Goal: Transaction & Acquisition: Purchase product/service

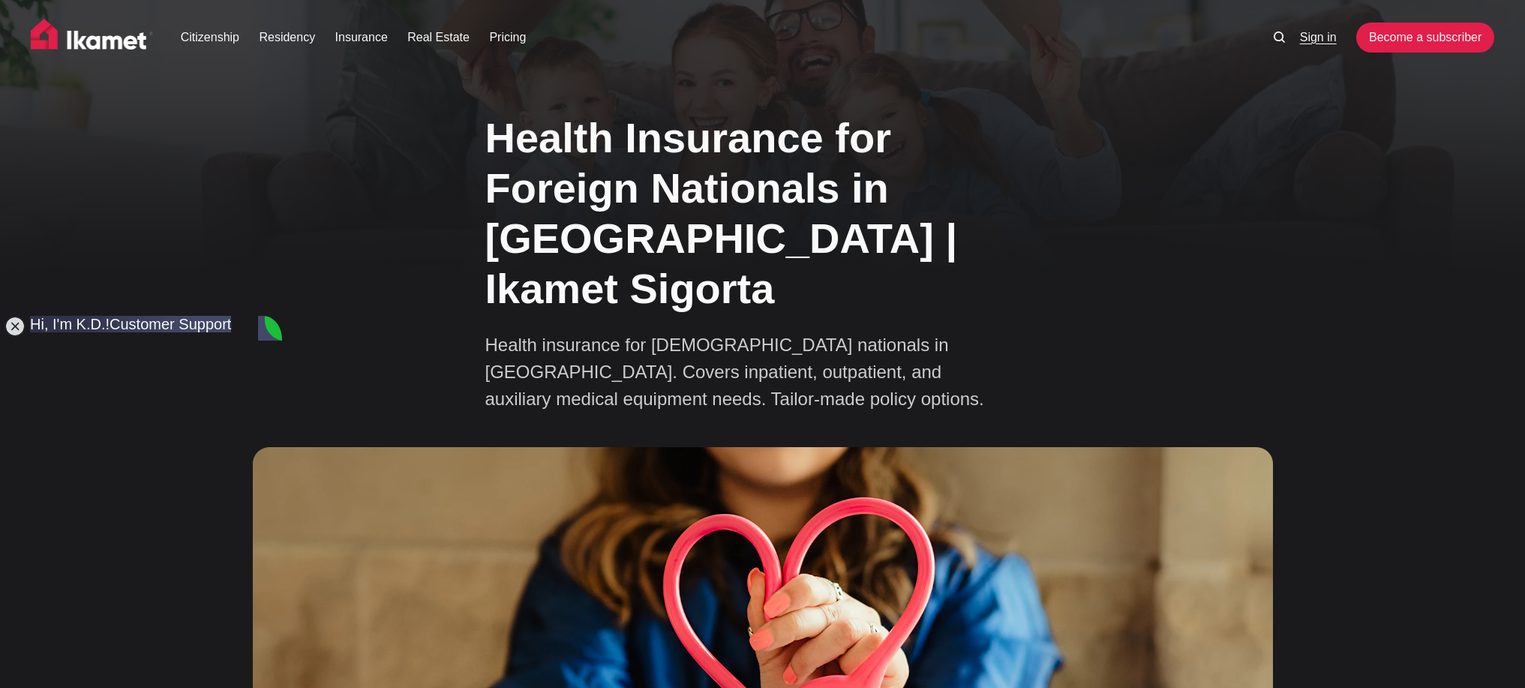
click at [1311, 38] on link "Sign in" at bounding box center [1318, 38] width 37 height 18
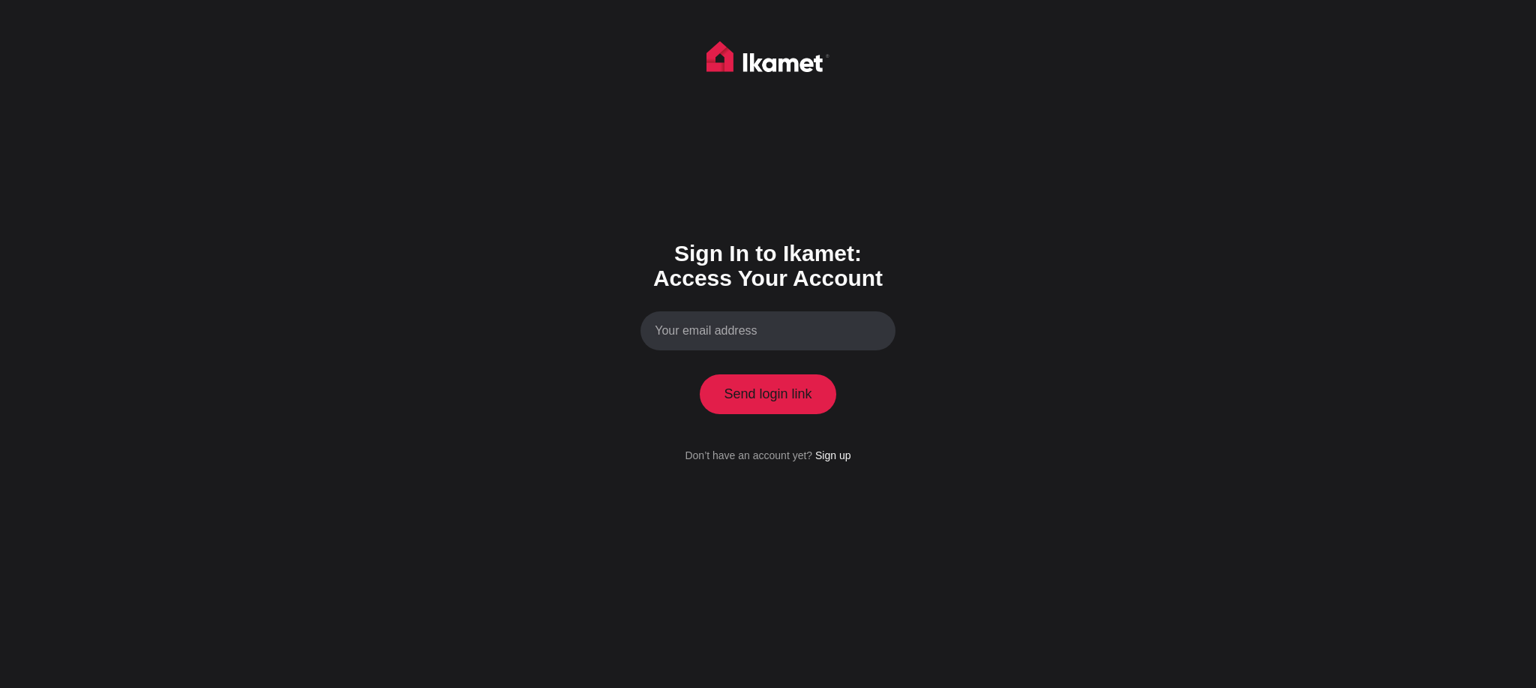
click at [757, 339] on input "Your email address" at bounding box center [768, 331] width 255 height 40
type input "[EMAIL_ADDRESS][DOMAIN_NAME]"
click at [700, 374] on button "Send login link" at bounding box center [768, 393] width 137 height 39
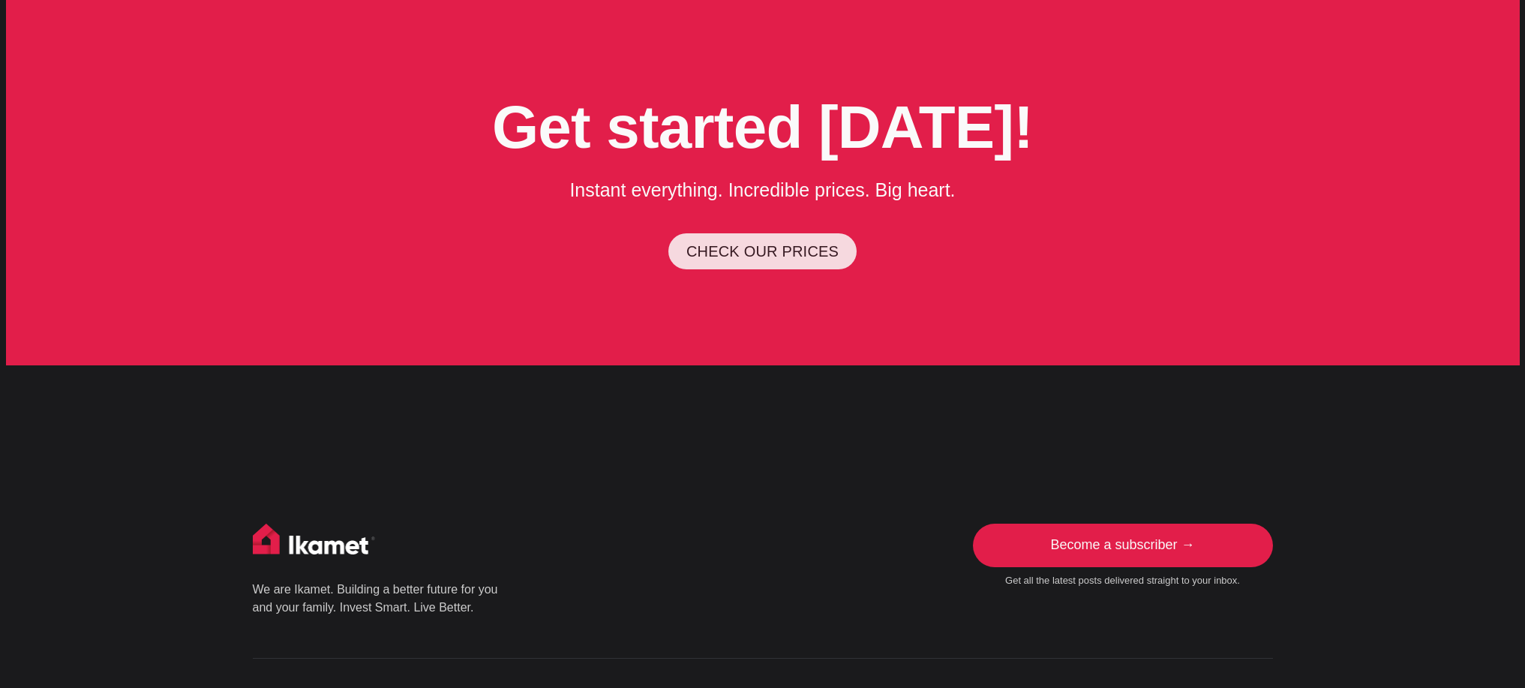
scroll to position [4280, 0]
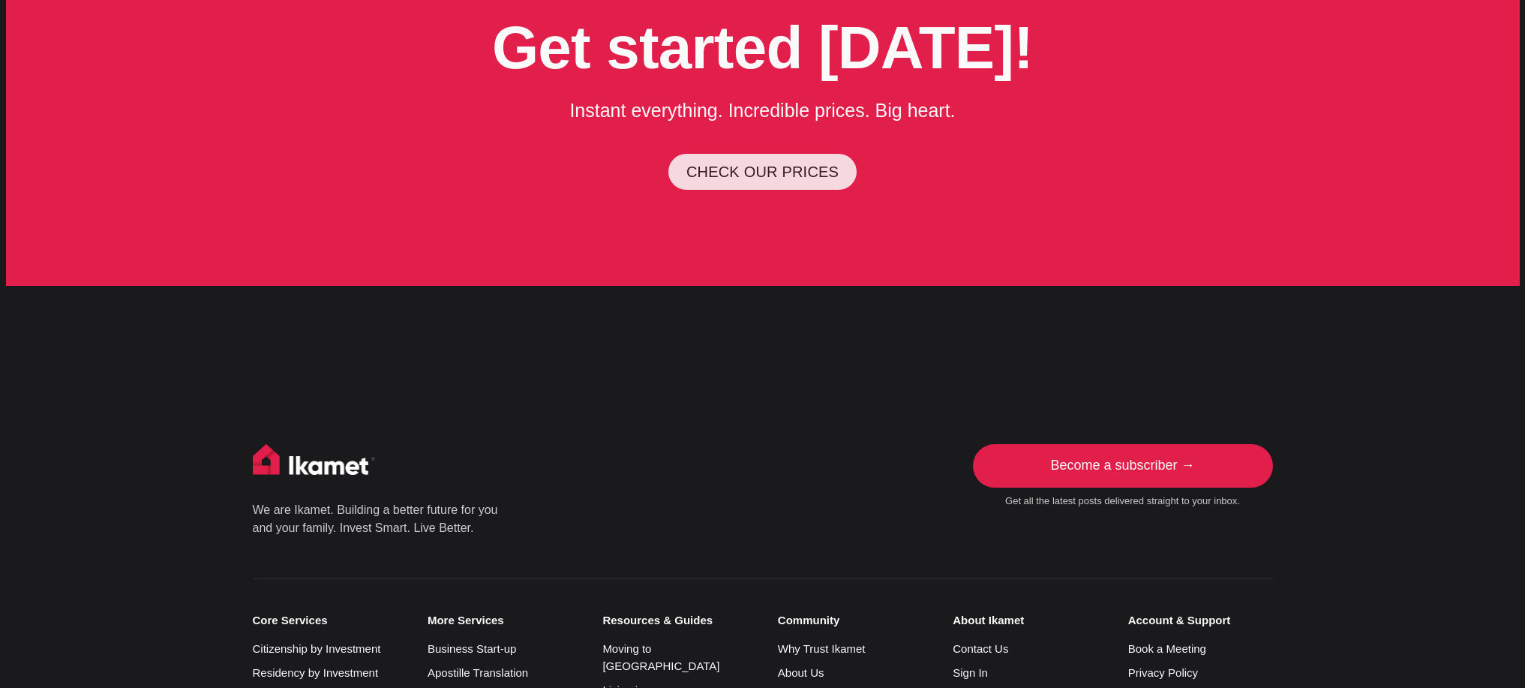
click at [710, 154] on link "CHECK OUR PRICES" at bounding box center [762, 172] width 188 height 36
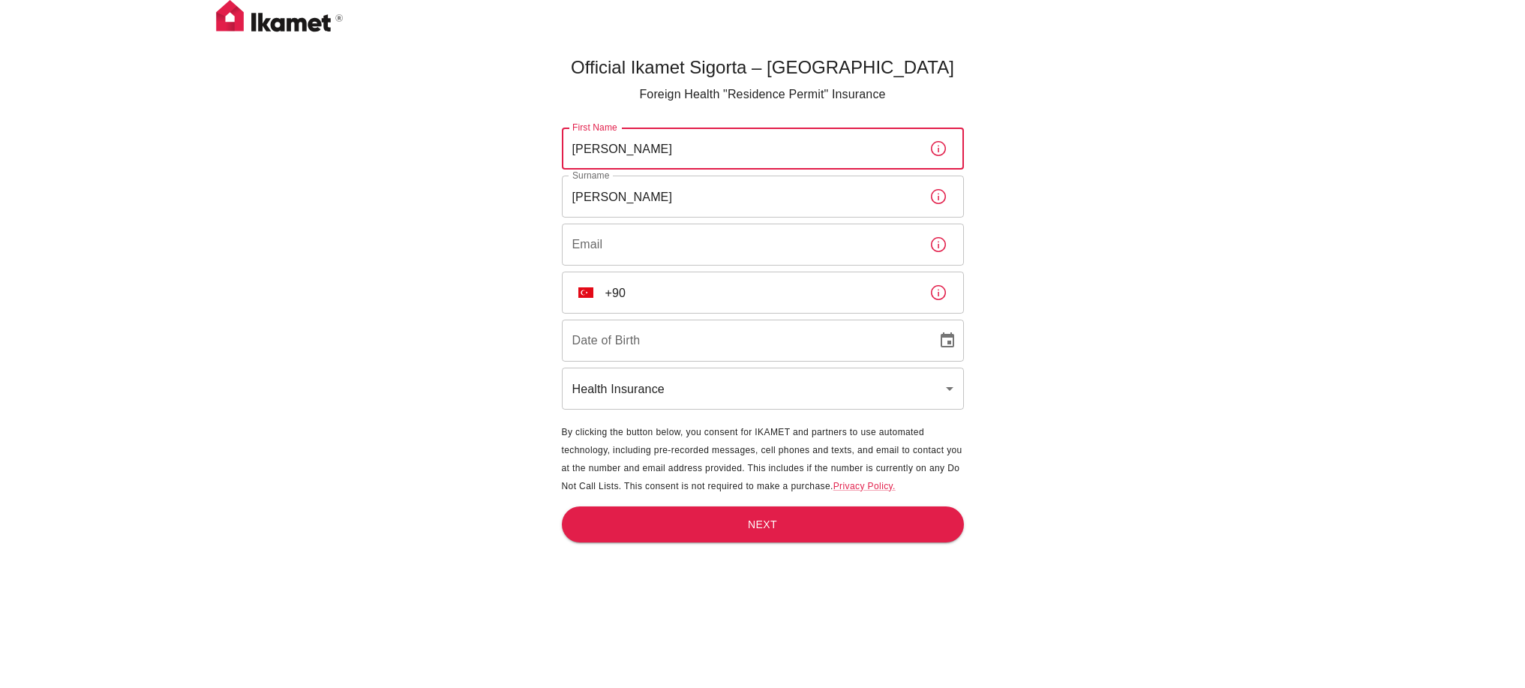
click at [640, 206] on input "[PERSON_NAME]" at bounding box center [740, 197] width 356 height 42
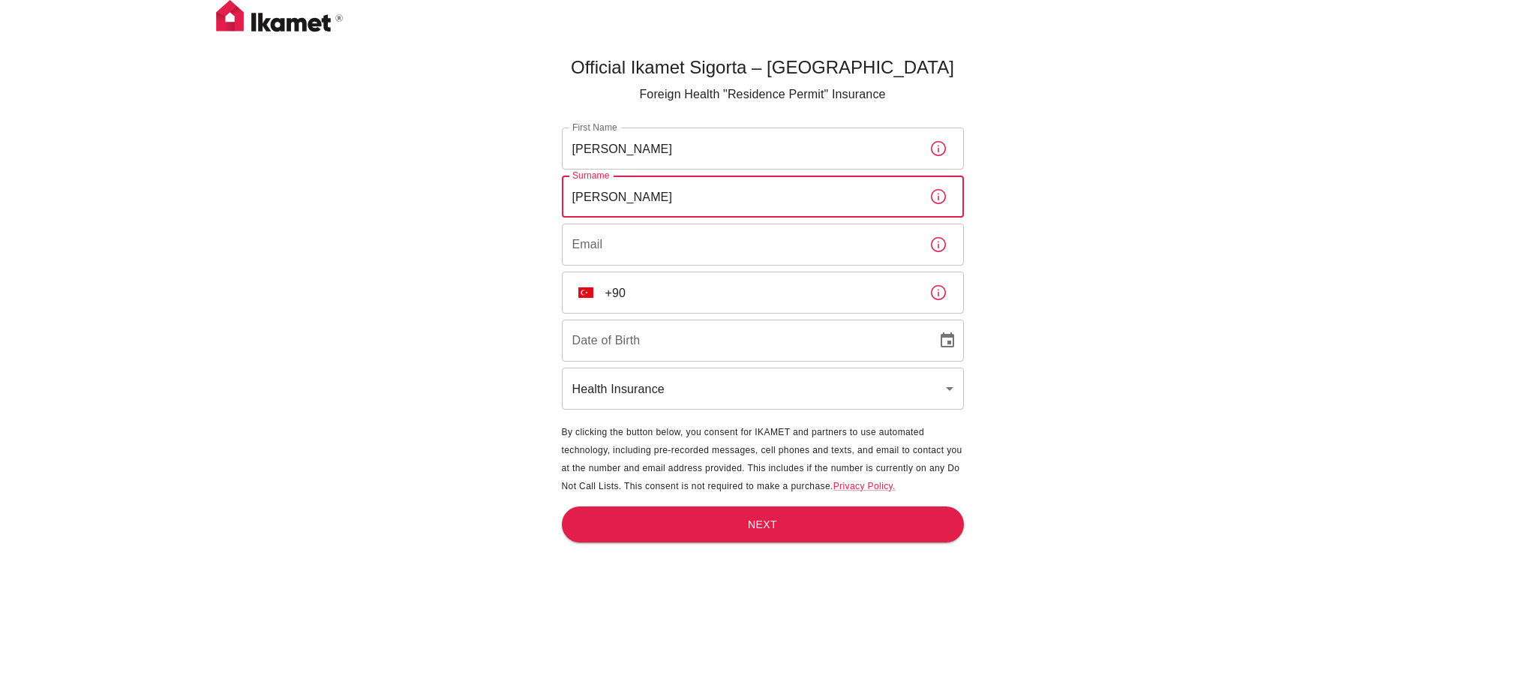
type input "[PERSON_NAME]"
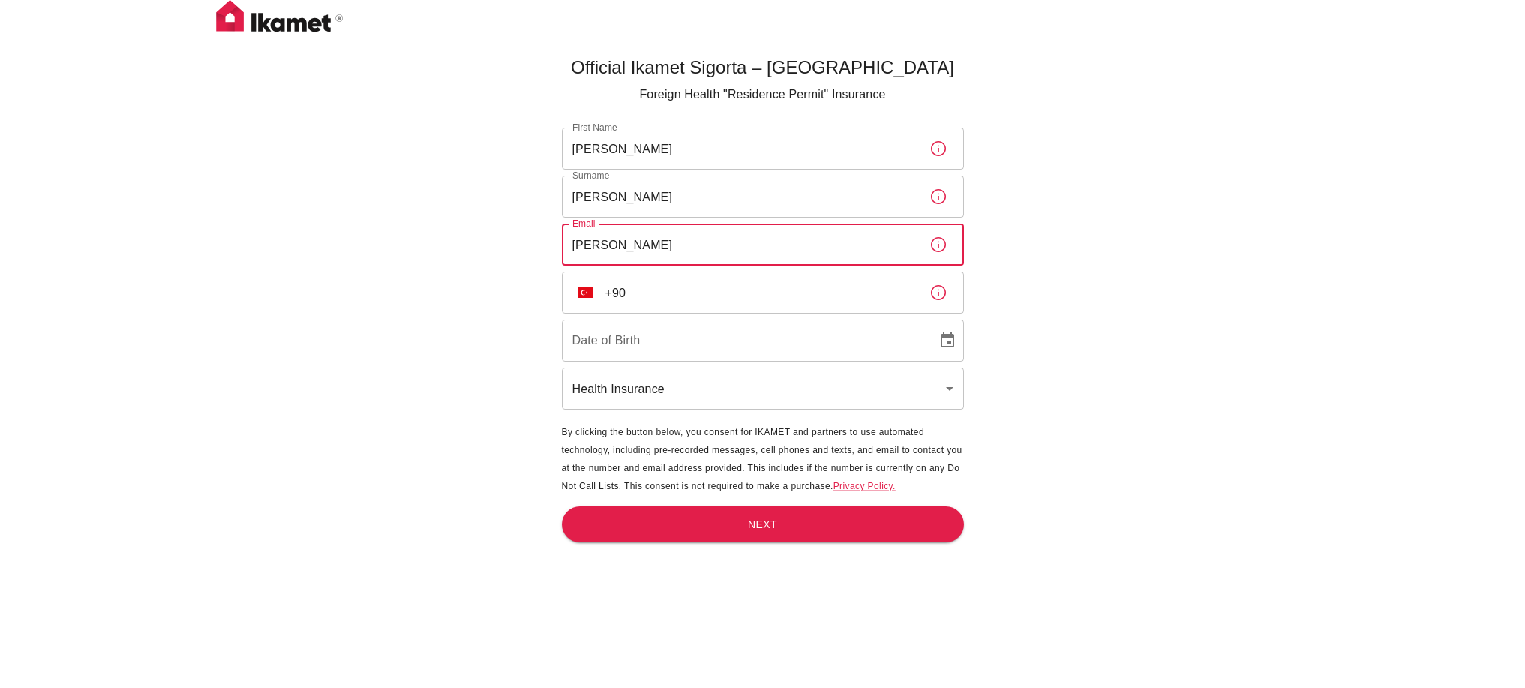
type input "[EMAIL_ADDRESS][DOMAIN_NAME]"
click at [649, 292] on input "+90" at bounding box center [761, 293] width 312 height 42
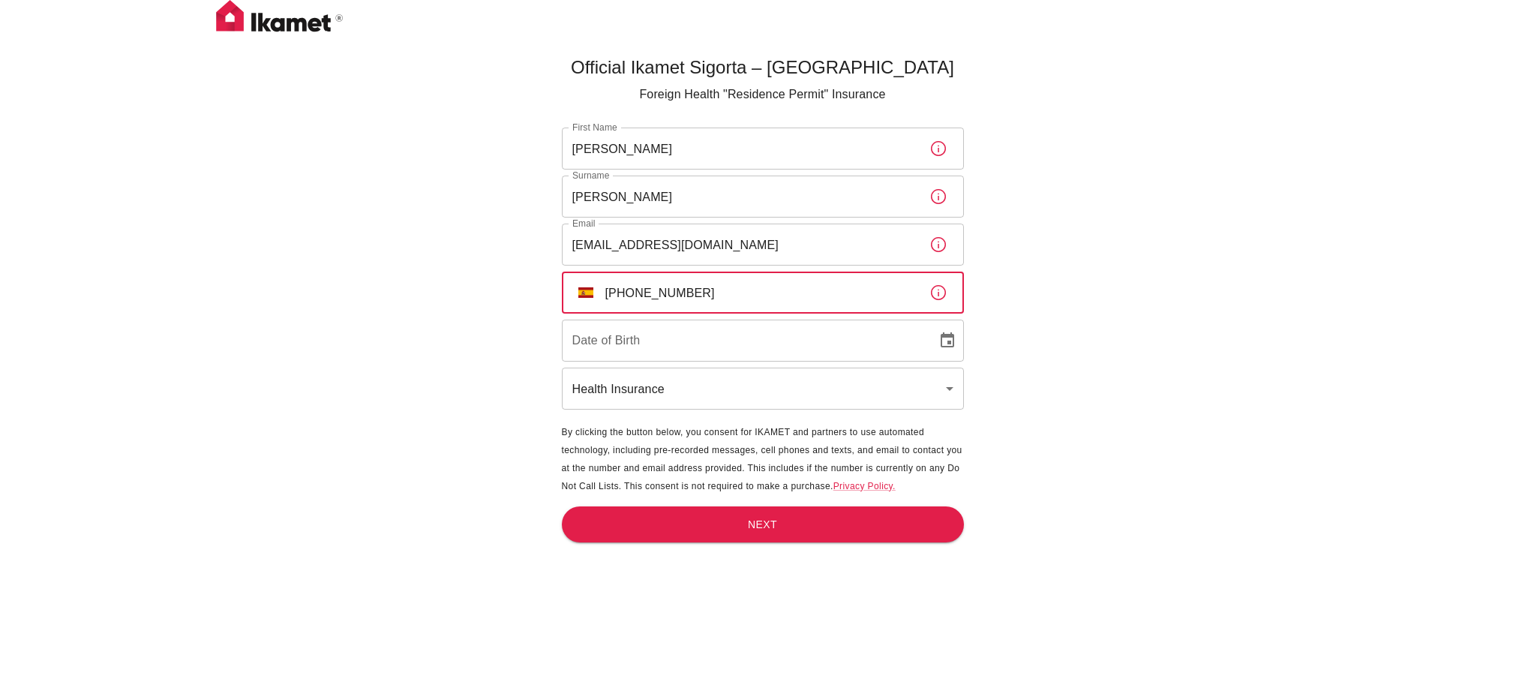
type input "[PHONE_NUMBER]"
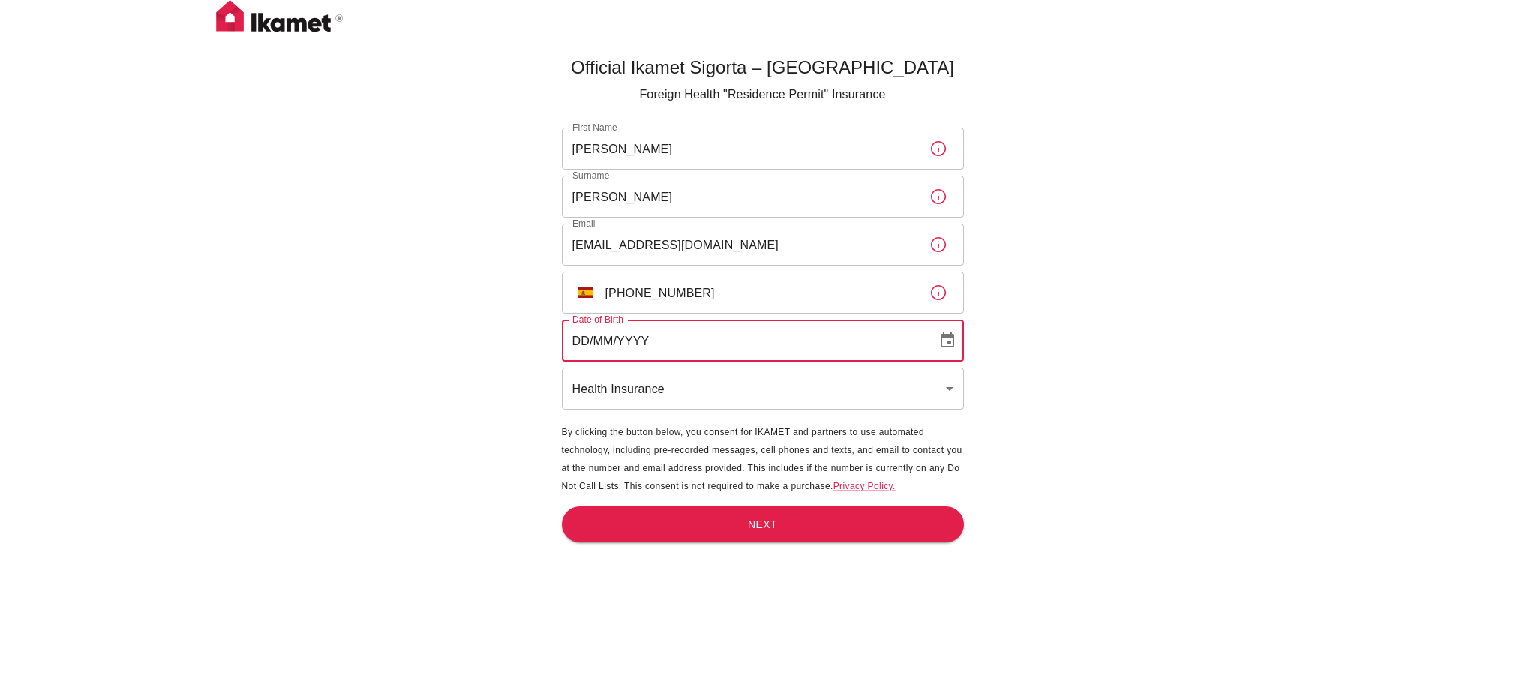
click at [612, 345] on input "DD/MM/YYYY" at bounding box center [744, 341] width 365 height 42
type input "[DATE]"
click at [699, 534] on button "Next" at bounding box center [763, 524] width 402 height 37
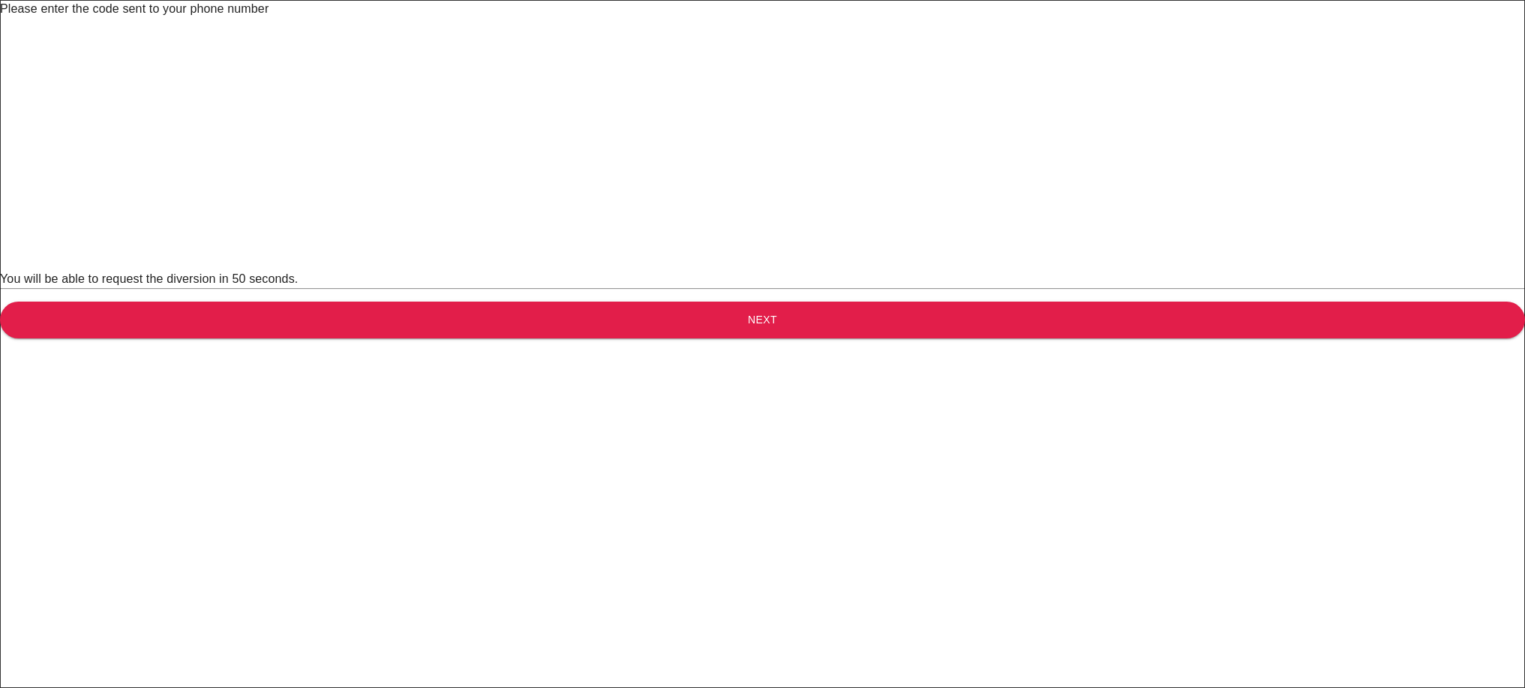
click at [599, 60] on input "text" at bounding box center [773, 39] width 1546 height 42
type input "0"
type input "5"
type input "8"
type input "9"
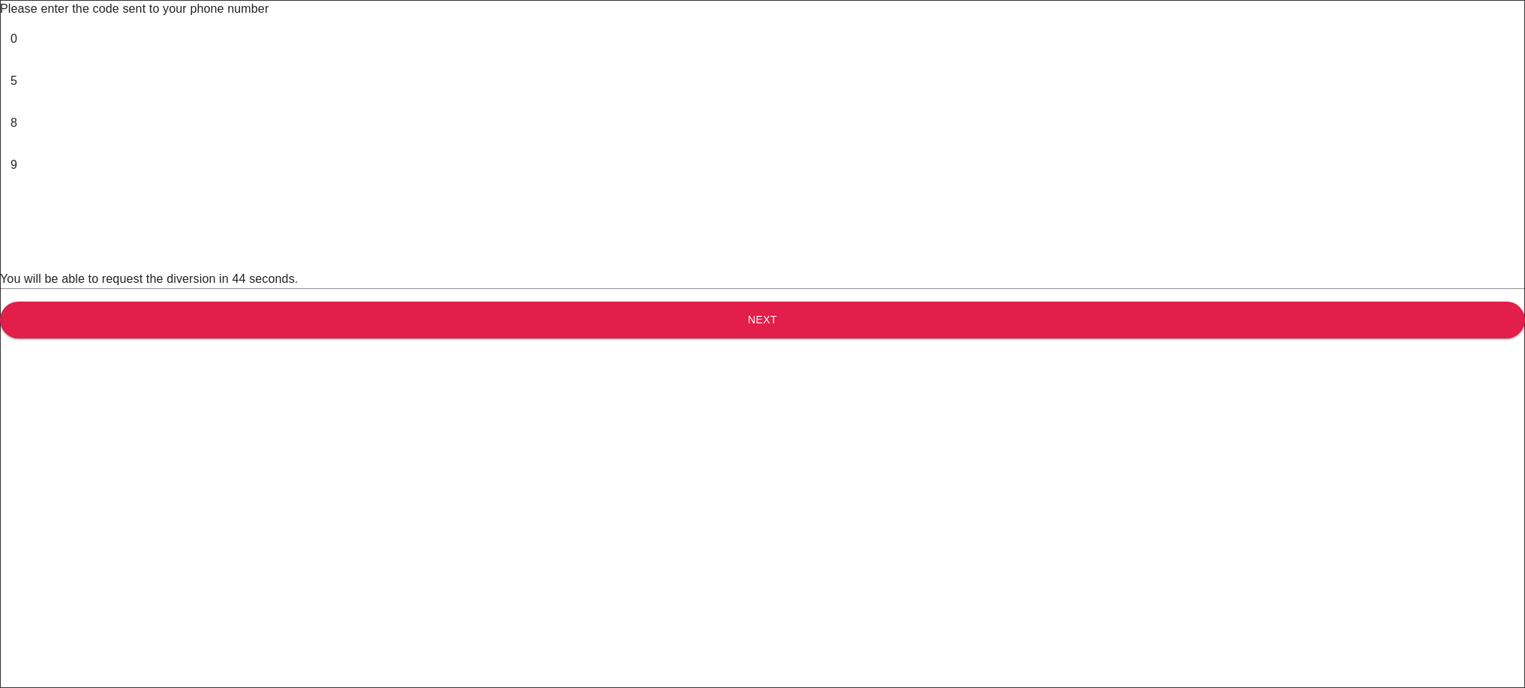
type input "6"
type input "3"
click at [649, 338] on div "Please enter the code sent to your phone number 0 ​ 5 ​ 8 ​ 9 ​ 6 ​ 3 ​ You wil…" at bounding box center [762, 169] width 1525 height 338
click at [633, 338] on button "Next" at bounding box center [762, 320] width 1525 height 37
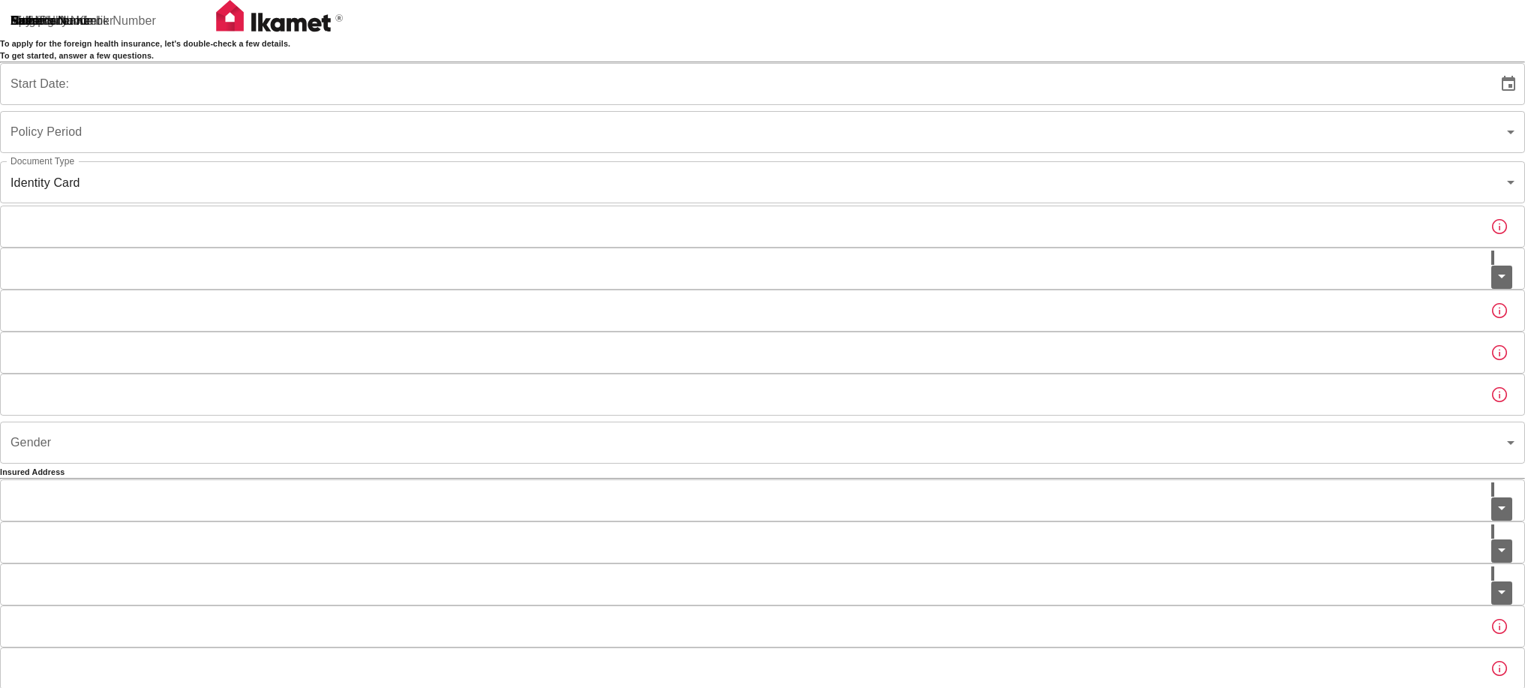
type input "b7343ef8-d55e-4554-96a8-76e30347e985"
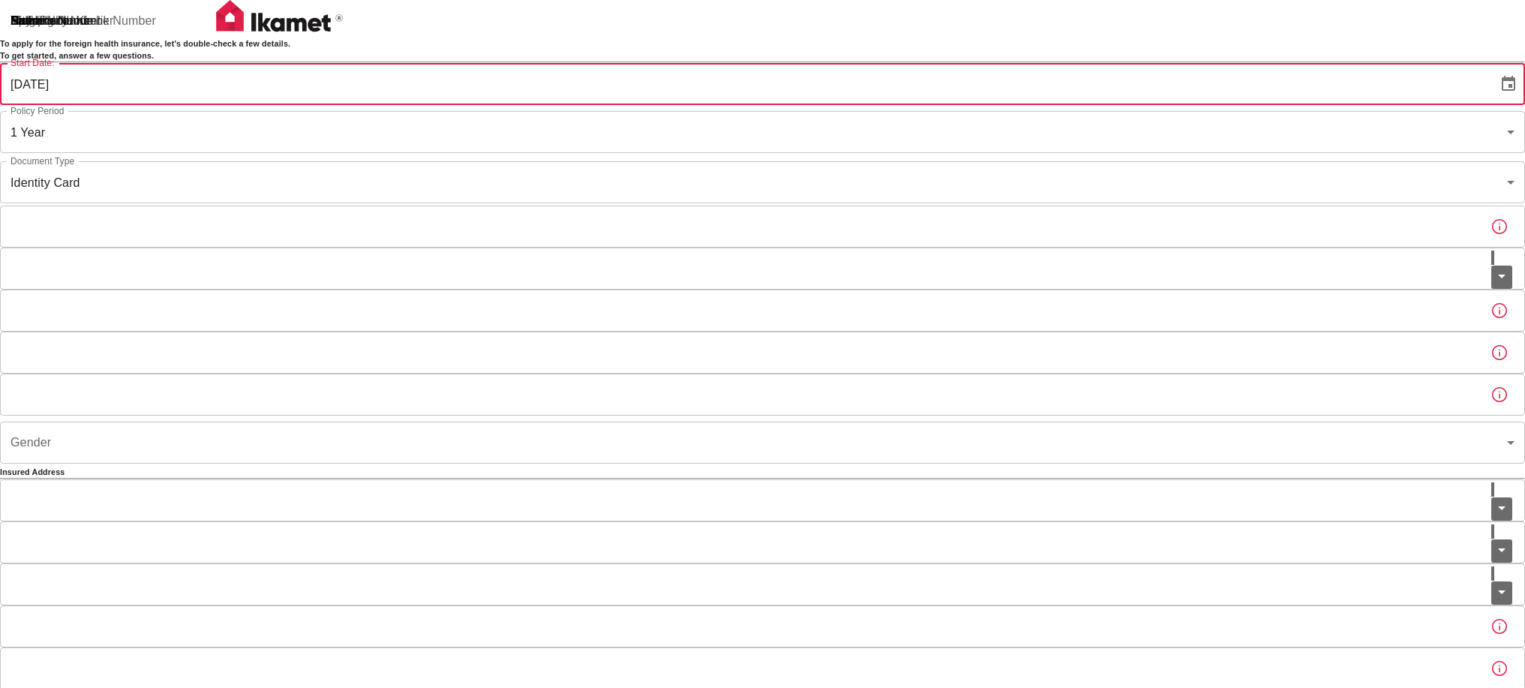
drag, startPoint x: 584, startPoint y: 152, endPoint x: 593, endPoint y: 230, distance: 77.8
click at [584, 105] on input "[DATE]" at bounding box center [744, 84] width 1488 height 42
type input "[DATE]"
click at [659, 250] on body "To apply for the foreign health insurance, let's double-check a few details. To…" at bounding box center [762, 466] width 1525 height 932
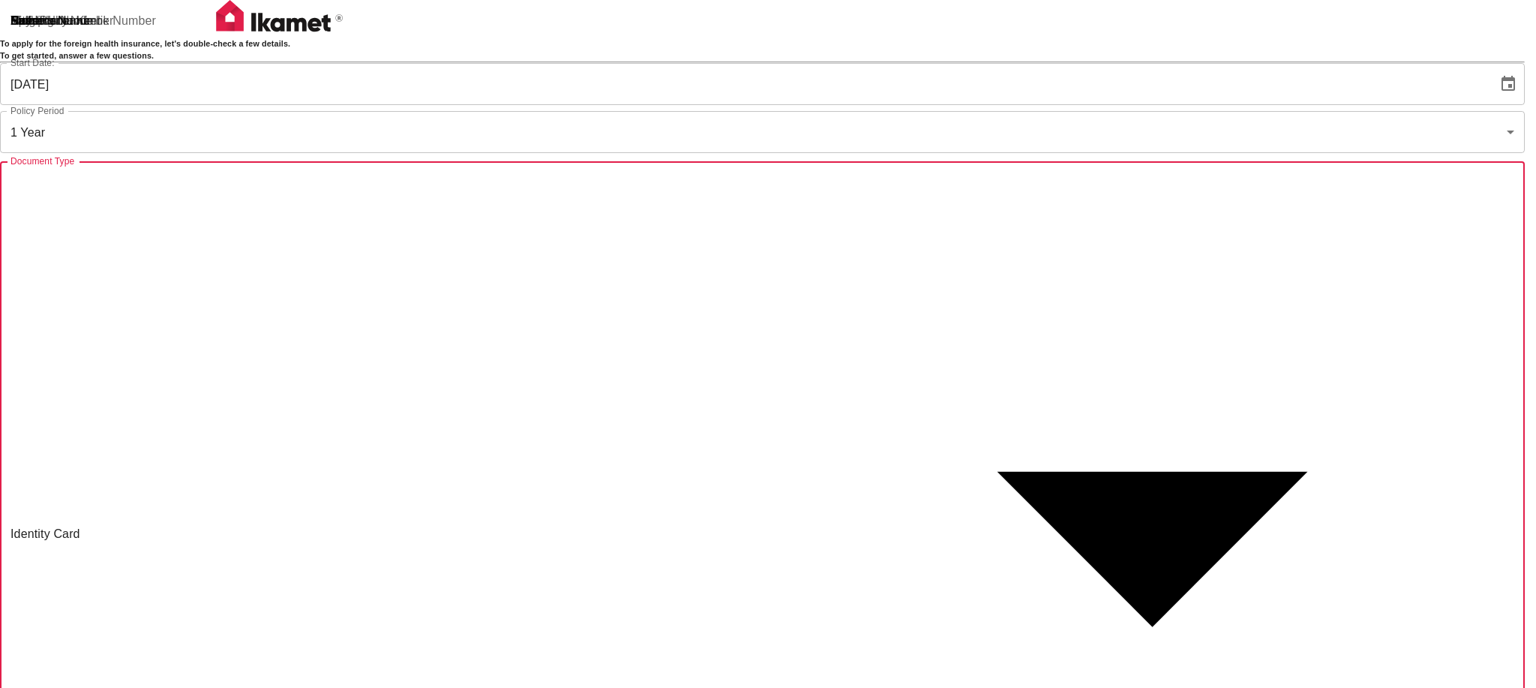
type input "passport"
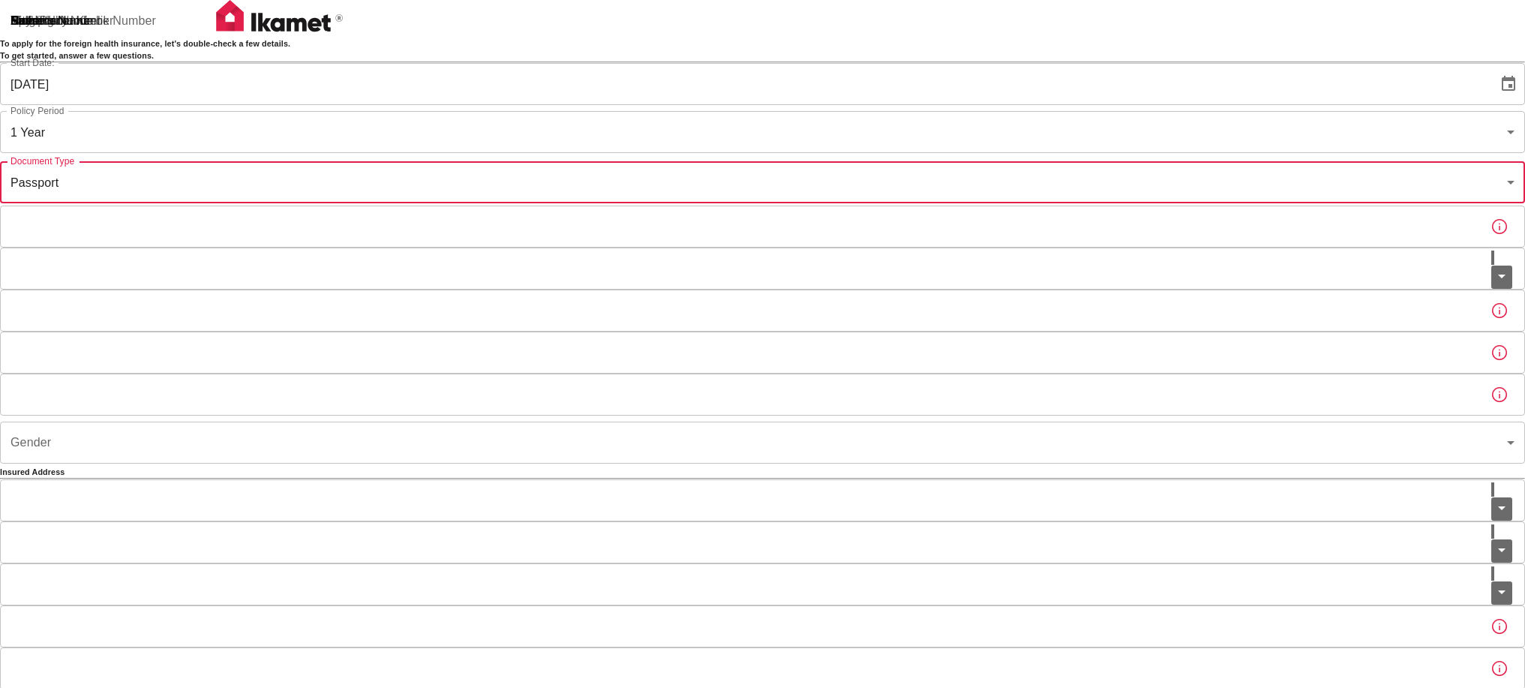
click at [635, 248] on input "Passport or Kimlik Number" at bounding box center [739, 227] width 1479 height 42
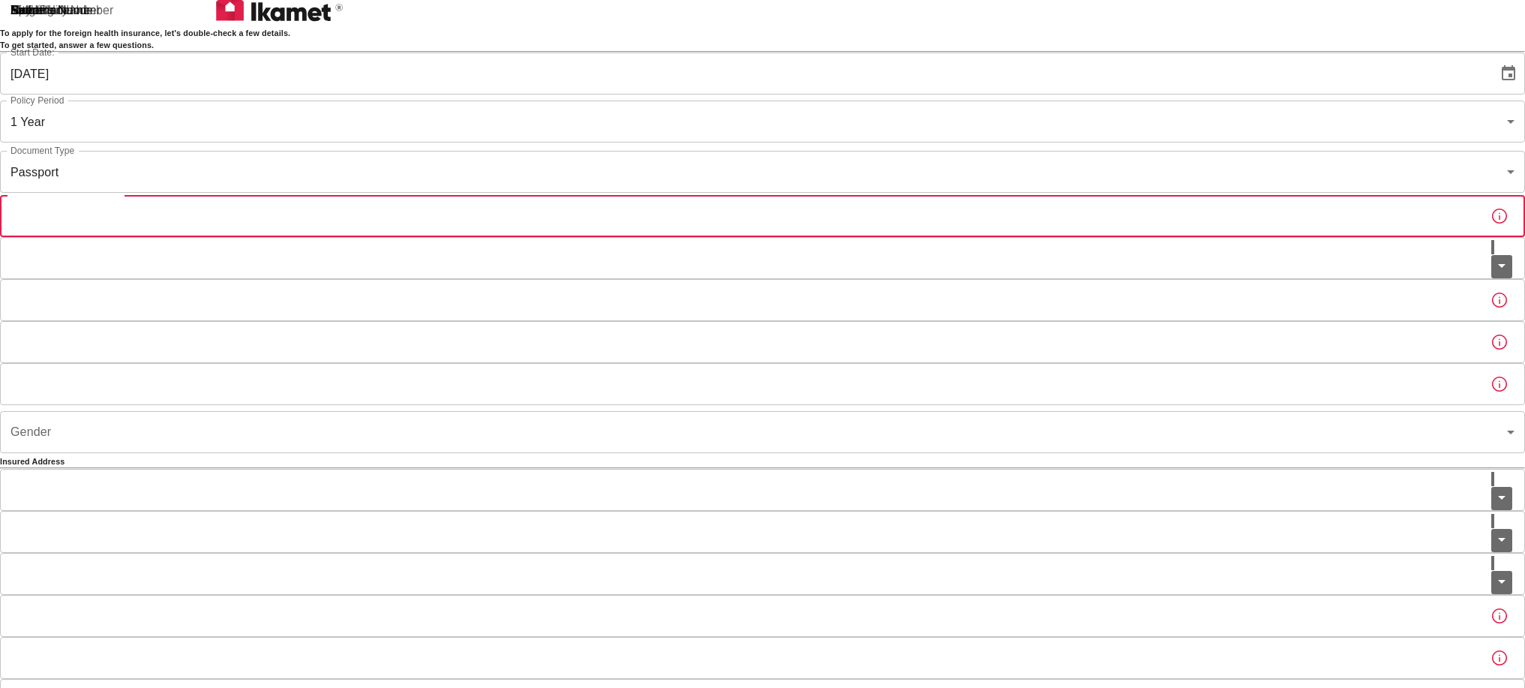
scroll to position [26, 0]
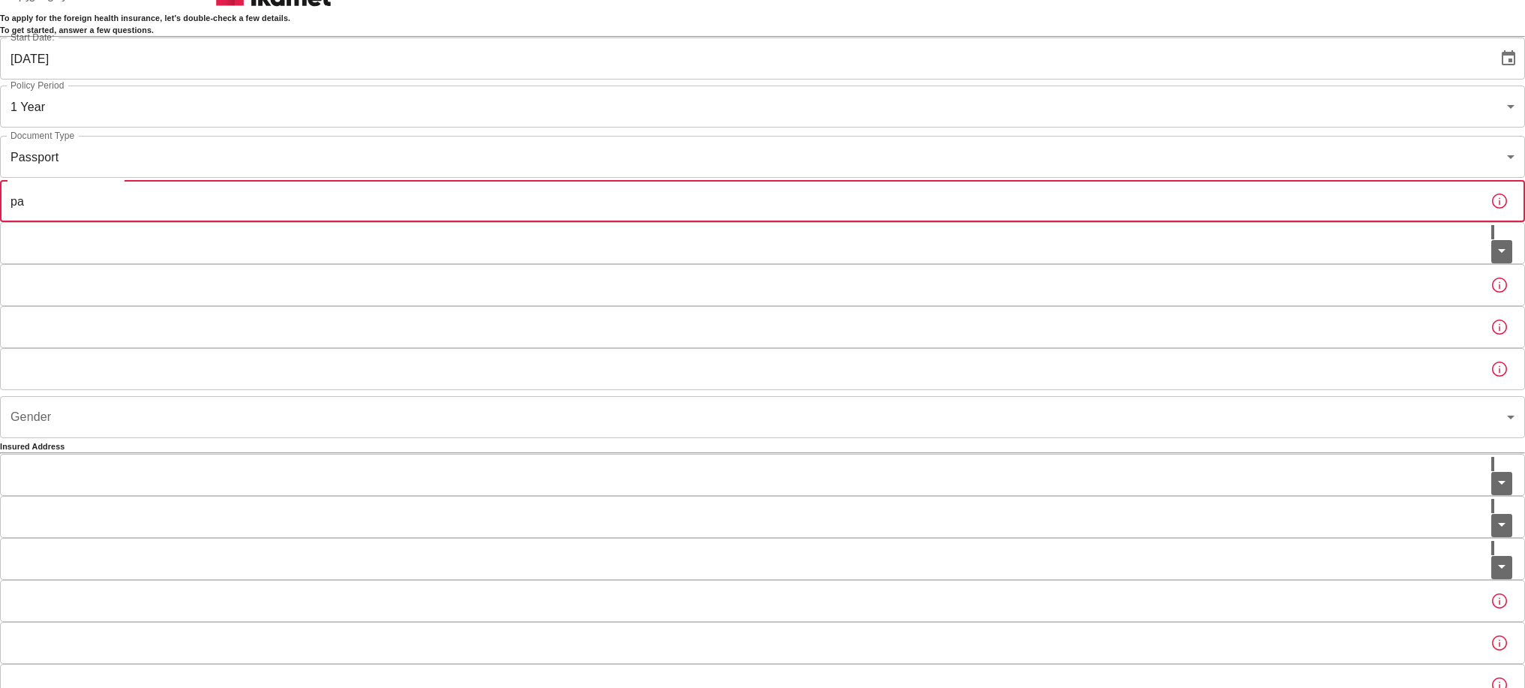
type input "p"
type input "PAW707634"
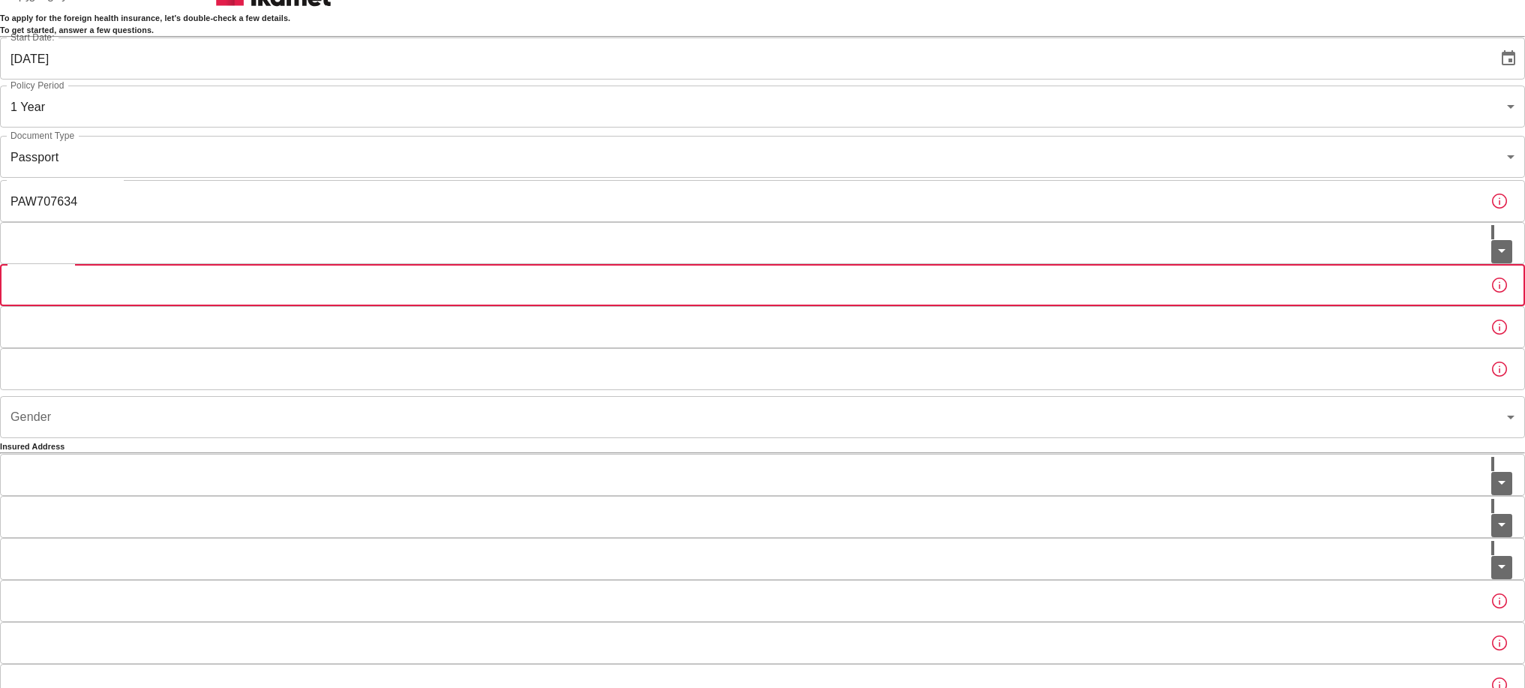
drag, startPoint x: 692, startPoint y: 360, endPoint x: 689, endPoint y: 338, distance: 22.0
click at [690, 346] on div "To apply for the foreign health insurance, let's double-check a few details. To…" at bounding box center [762, 379] width 1525 height 735
click at [685, 264] on input "Nationality" at bounding box center [745, 243] width 1491 height 42
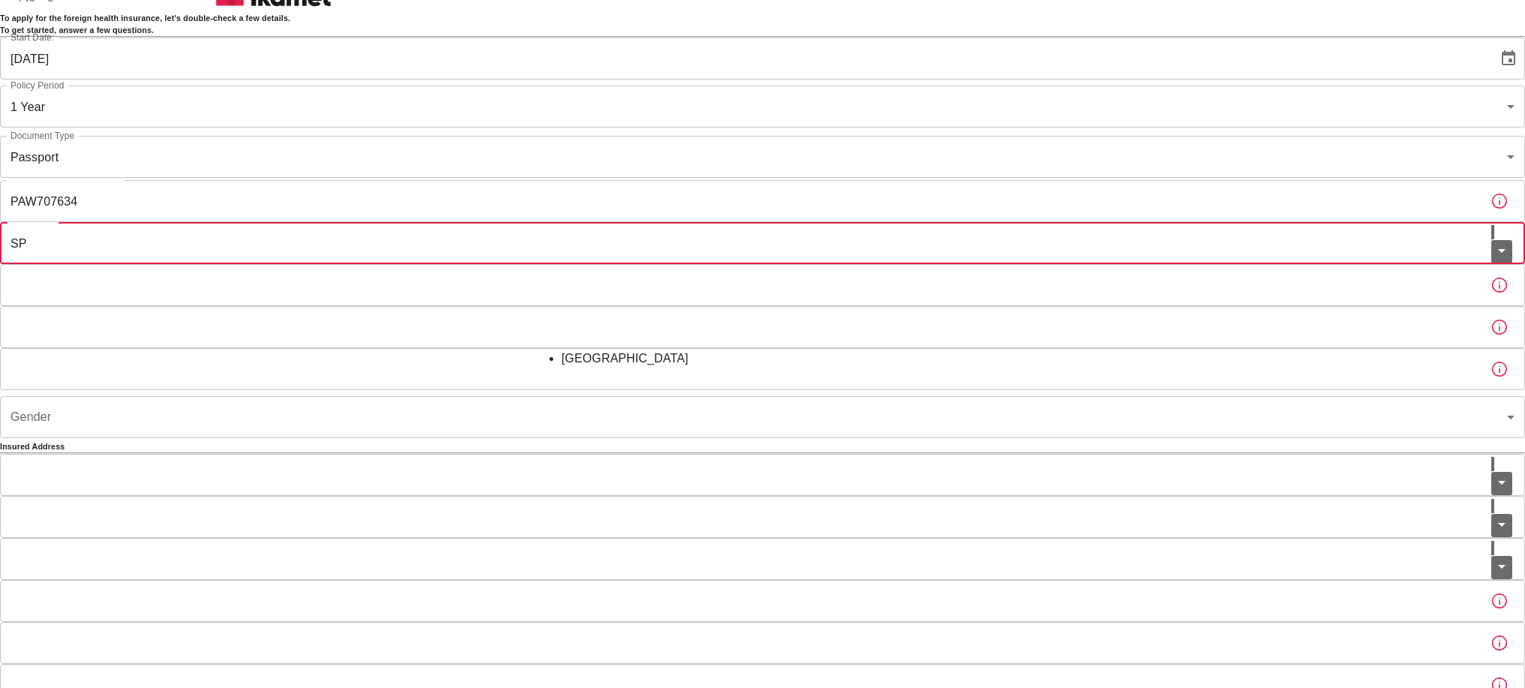
click at [674, 362] on li "[GEOGRAPHIC_DATA]" at bounding box center [763, 359] width 402 height 18
type input "[GEOGRAPHIC_DATA]"
drag, startPoint x: 651, startPoint y: 371, endPoint x: 873, endPoint y: 408, distance: 225.1
click at [653, 306] on input "Father's Name" at bounding box center [739, 285] width 1479 height 42
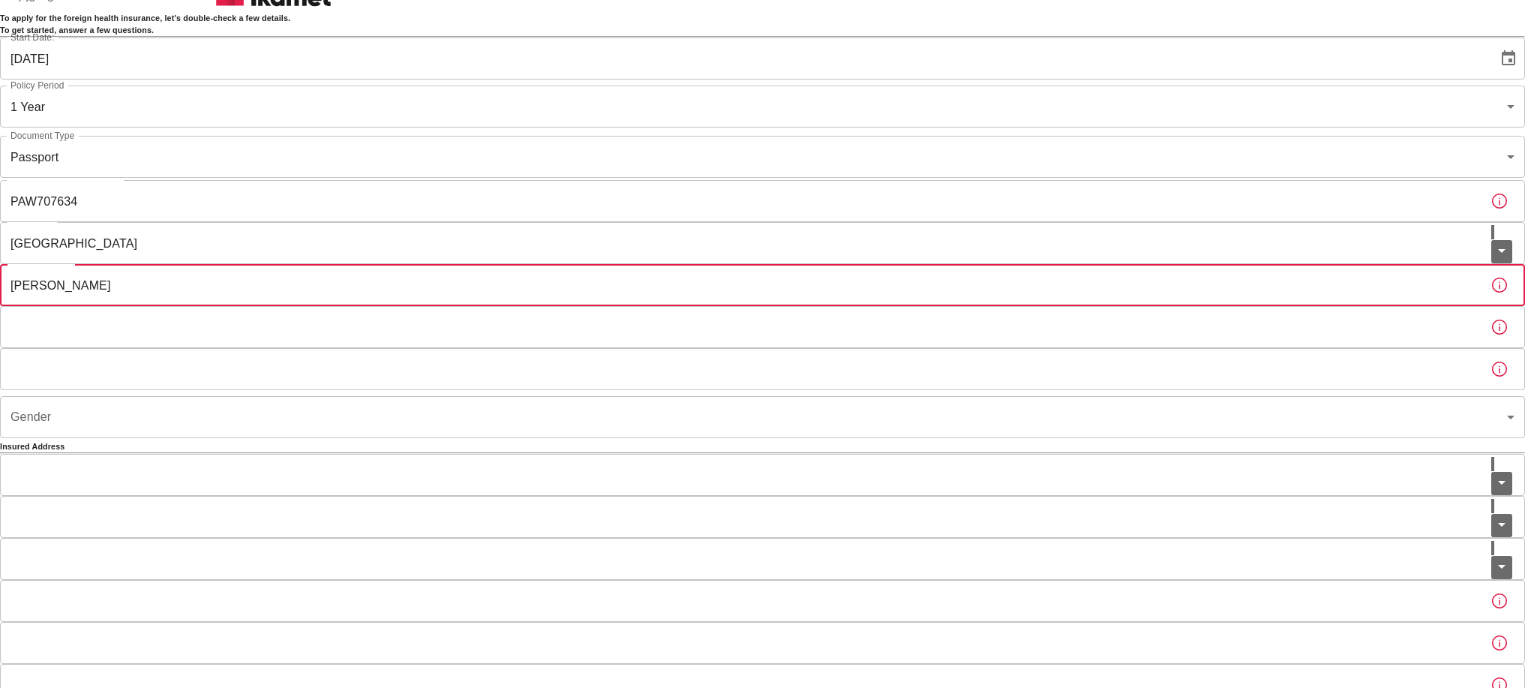
type input "[PERSON_NAME]"
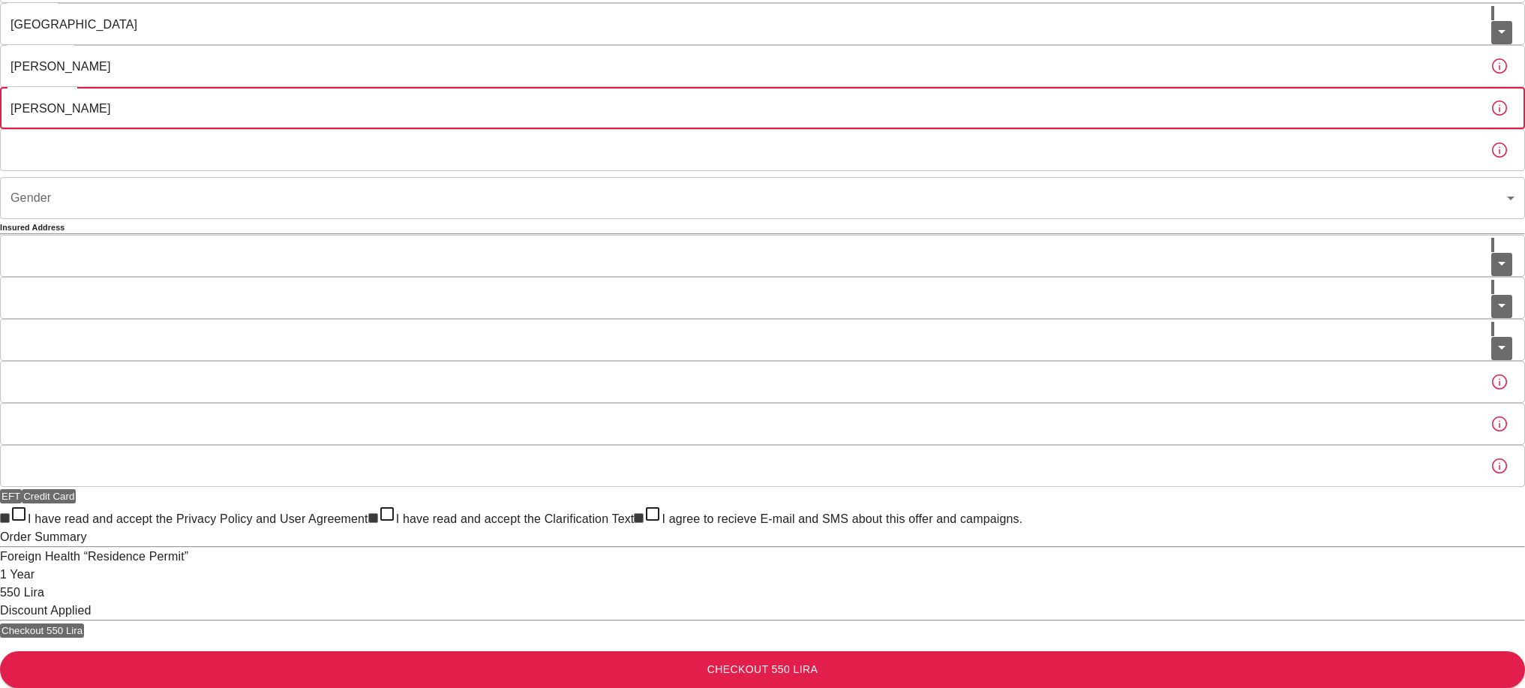
scroll to position [152, 0]
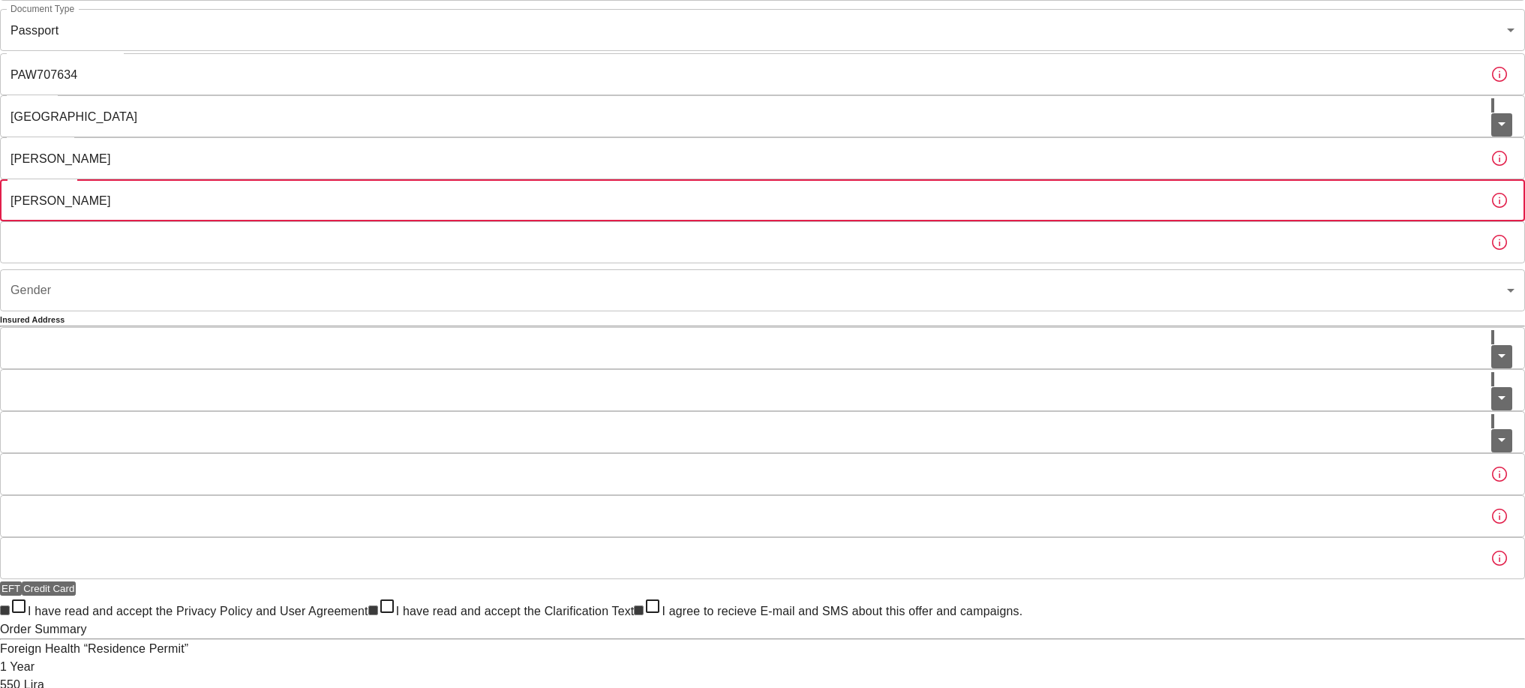
type input "[PERSON_NAME]"
click at [620, 263] on input "Birth Place" at bounding box center [739, 242] width 1479 height 42
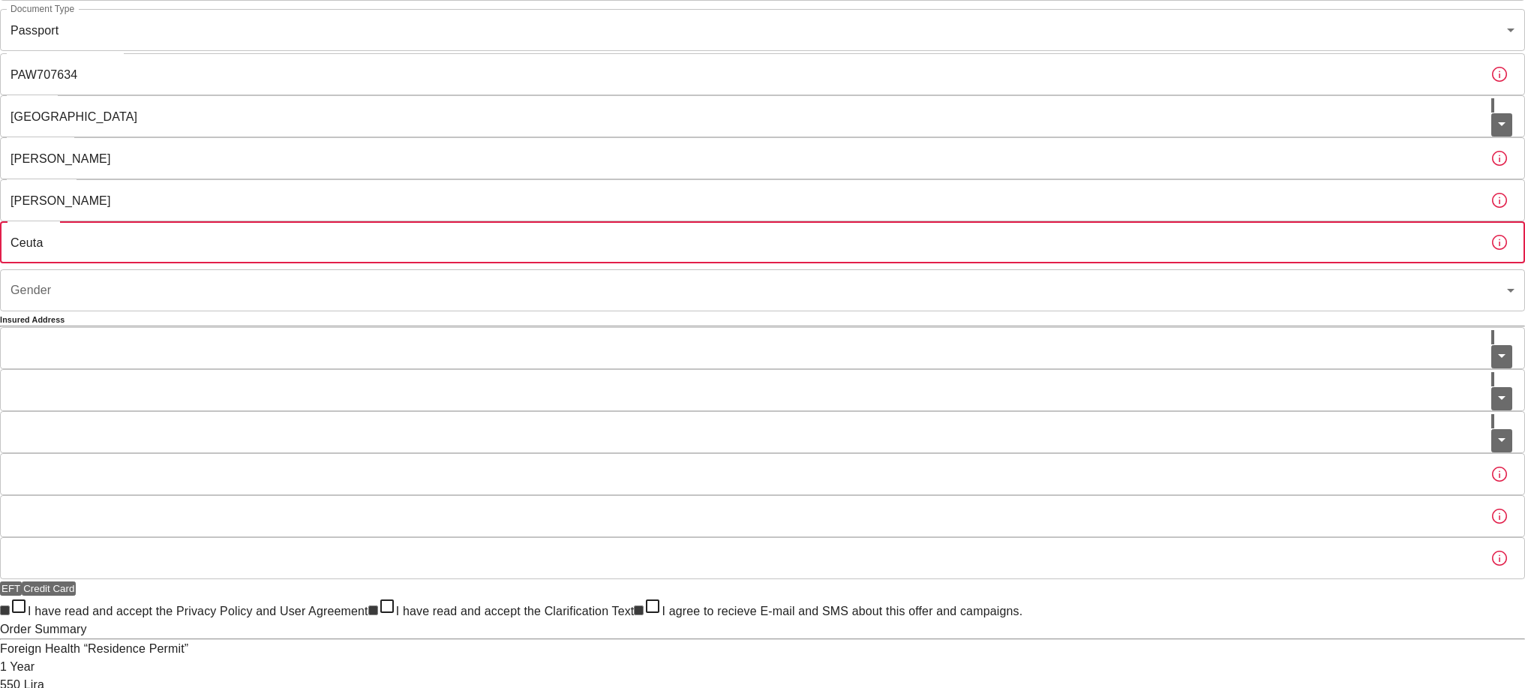
type input "Ceuta"
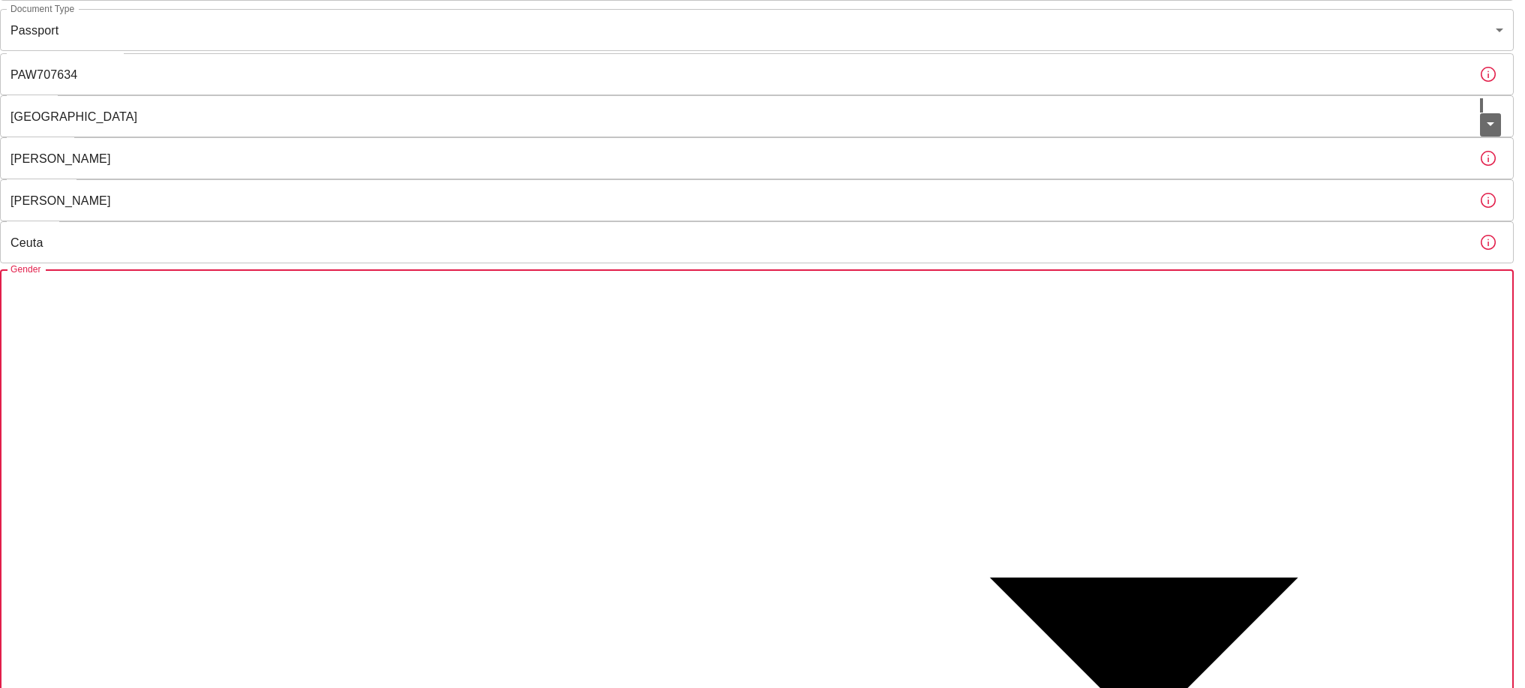
click at [948, 398] on body "To apply for the foreign health insurance, let's double-check a few details. To…" at bounding box center [762, 681] width 1525 height 1666
type input "[DEMOGRAPHIC_DATA]"
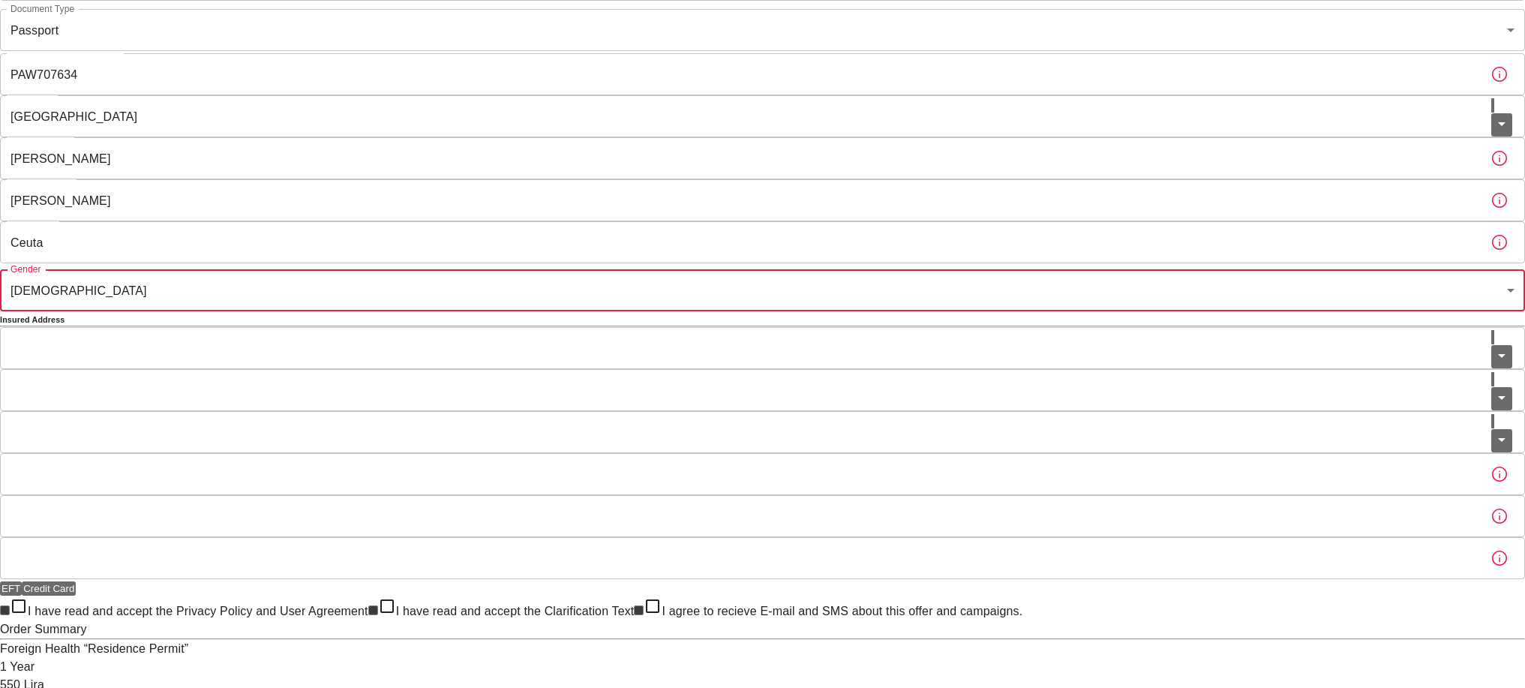
click at [1491, 83] on icon "button" at bounding box center [1500, 74] width 18 height 18
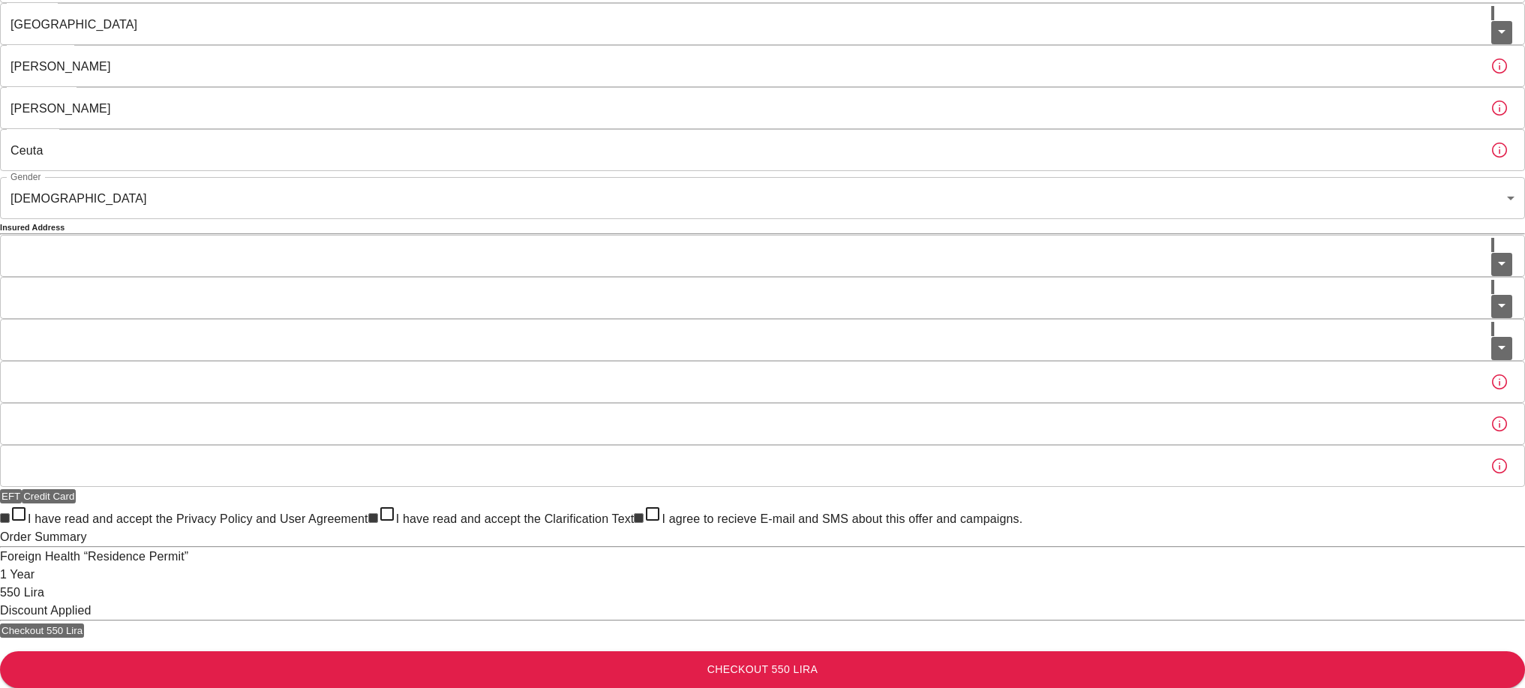
scroll to position [422, 0]
click at [632, 235] on input "City" at bounding box center [745, 256] width 1491 height 42
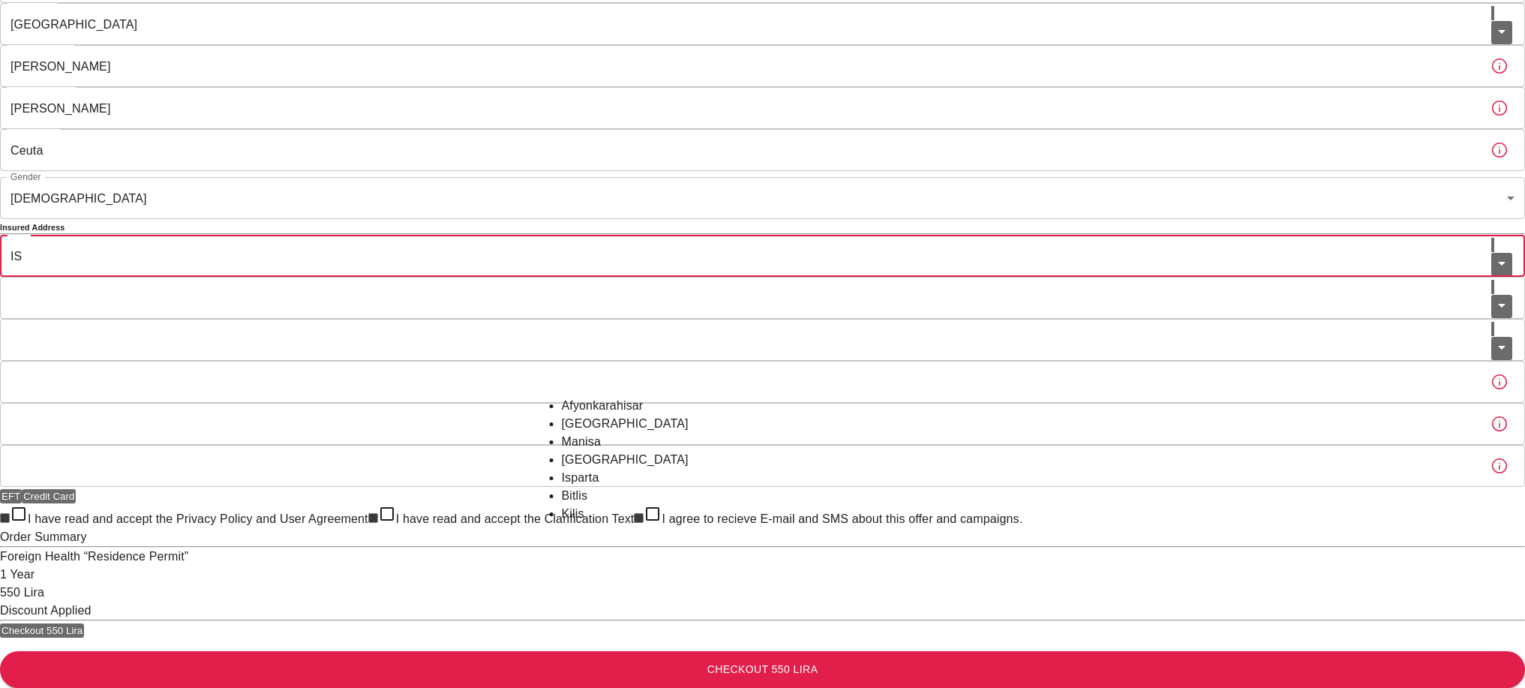
click at [597, 415] on li "[GEOGRAPHIC_DATA]" at bounding box center [763, 424] width 402 height 18
type input "[GEOGRAPHIC_DATA]"
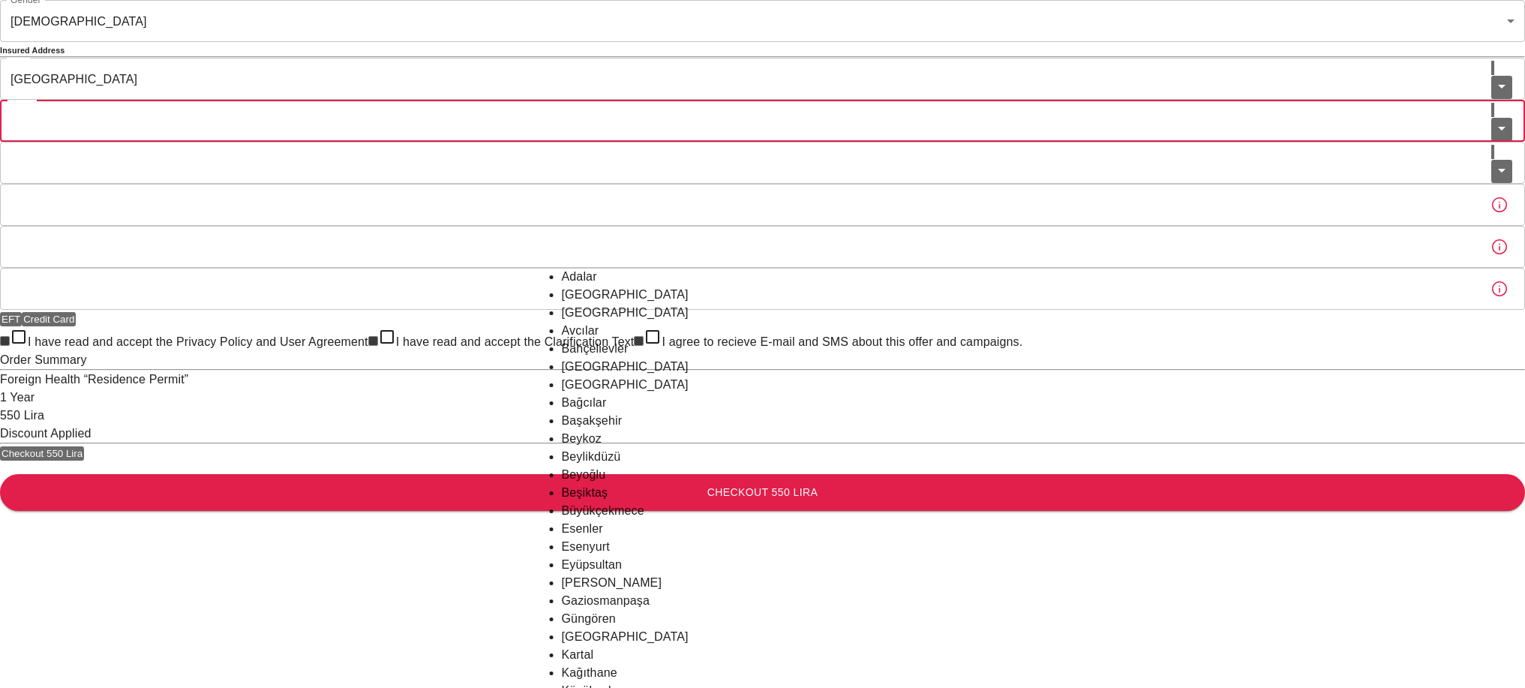
click at [599, 142] on input "Town" at bounding box center [745, 121] width 1491 height 42
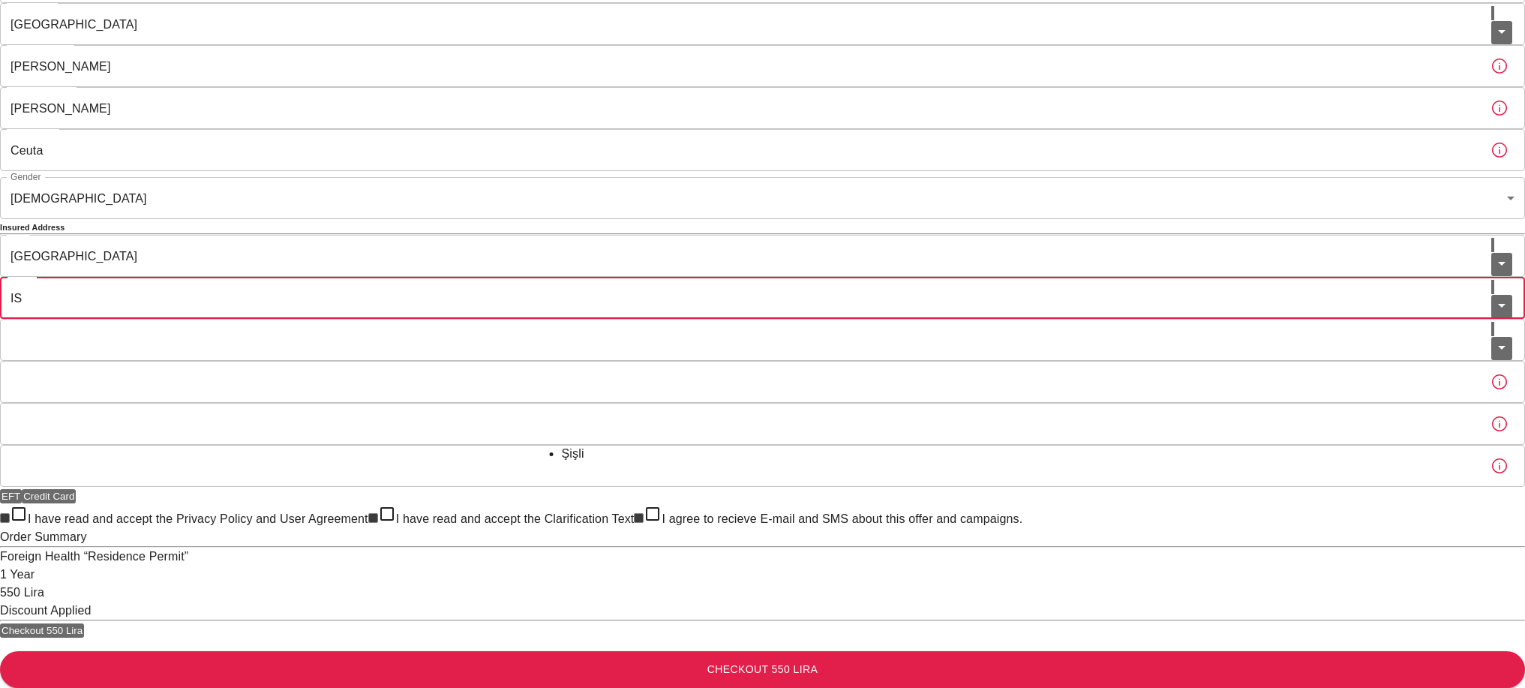
type input "I"
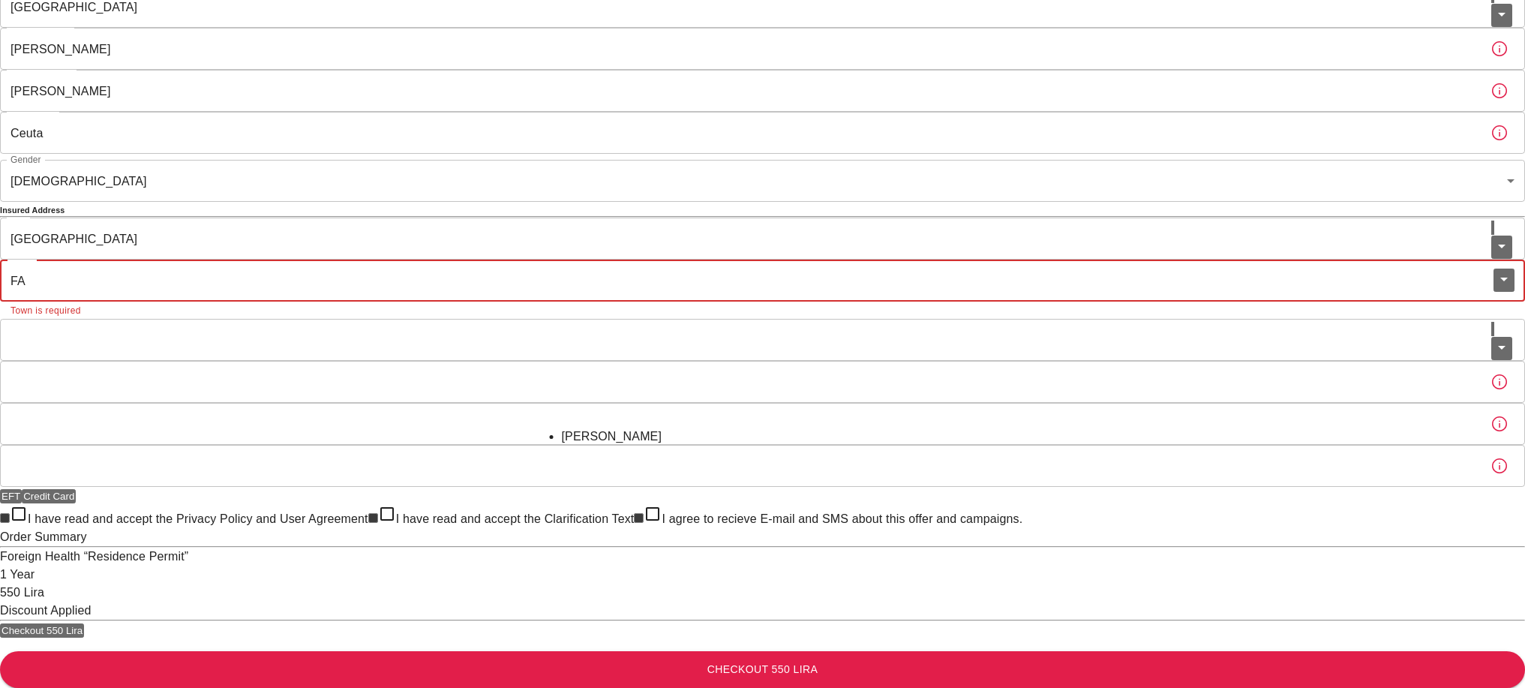
click at [601, 428] on li "[PERSON_NAME]" at bounding box center [763, 437] width 402 height 18
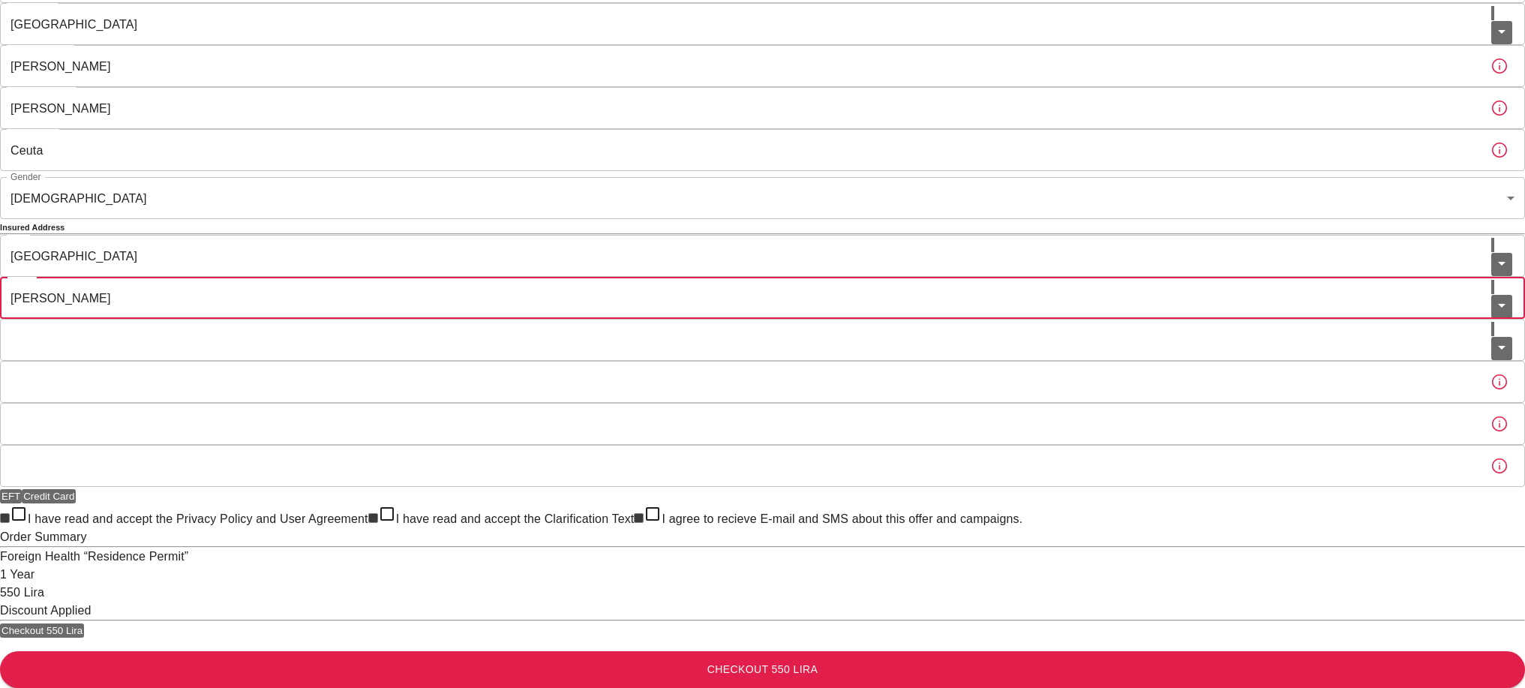
type input "[PERSON_NAME]"
click at [613, 319] on input "Neighborhood" at bounding box center [745, 340] width 1491 height 42
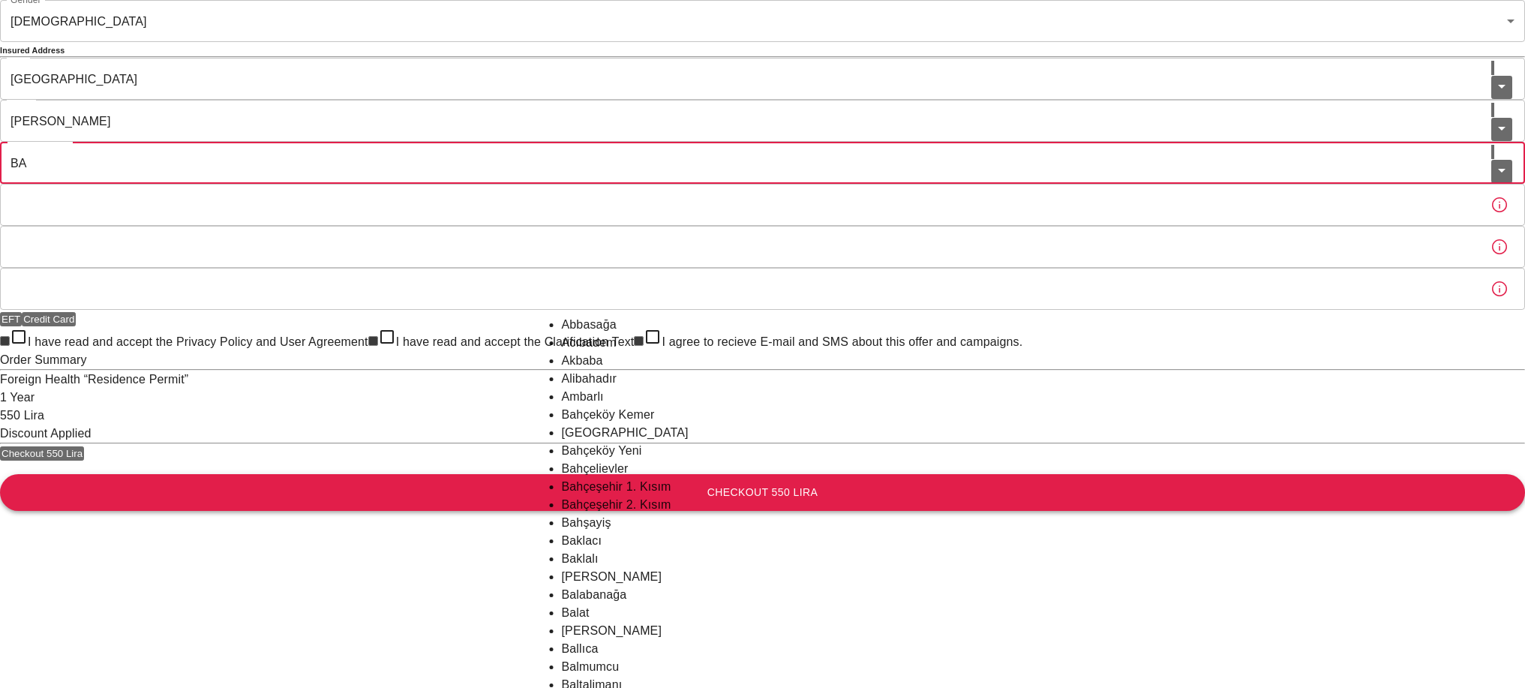
type input "BA"
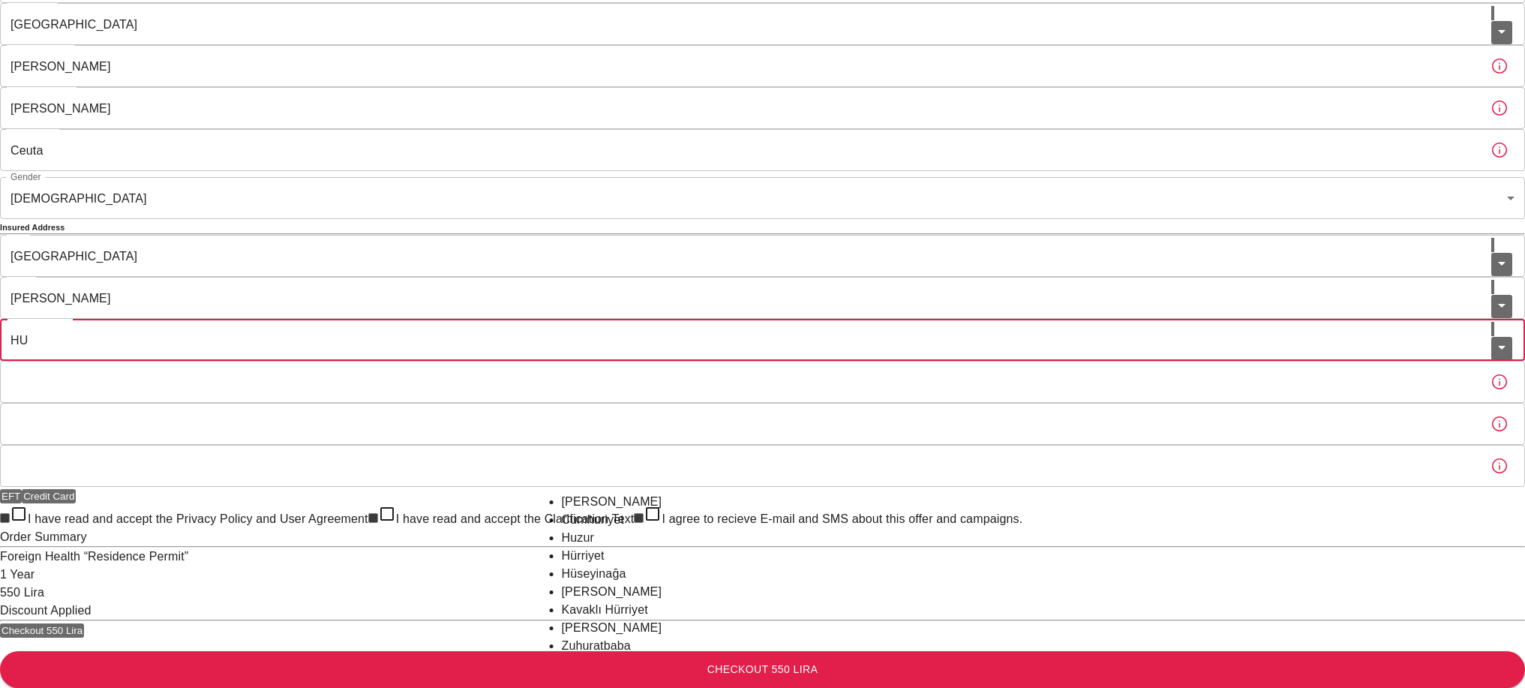
type input "H"
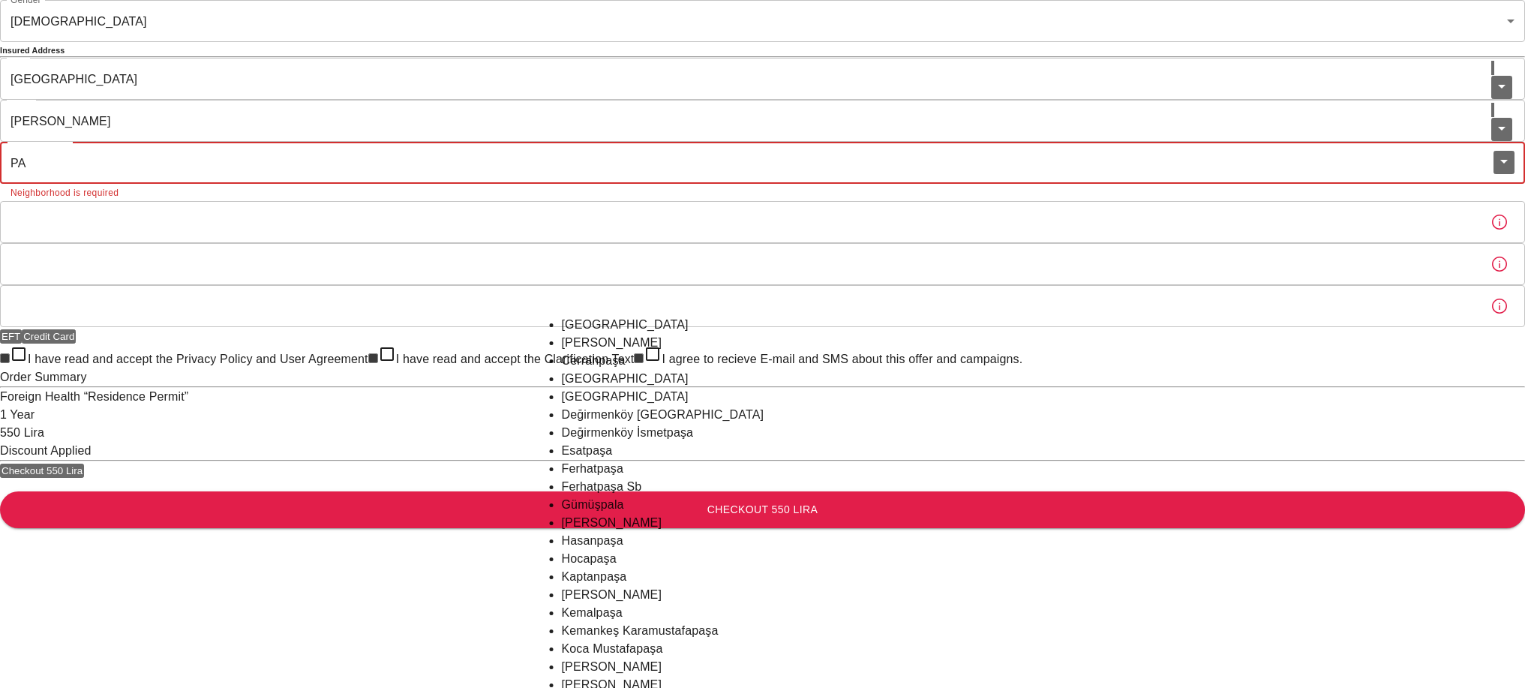
type input "P"
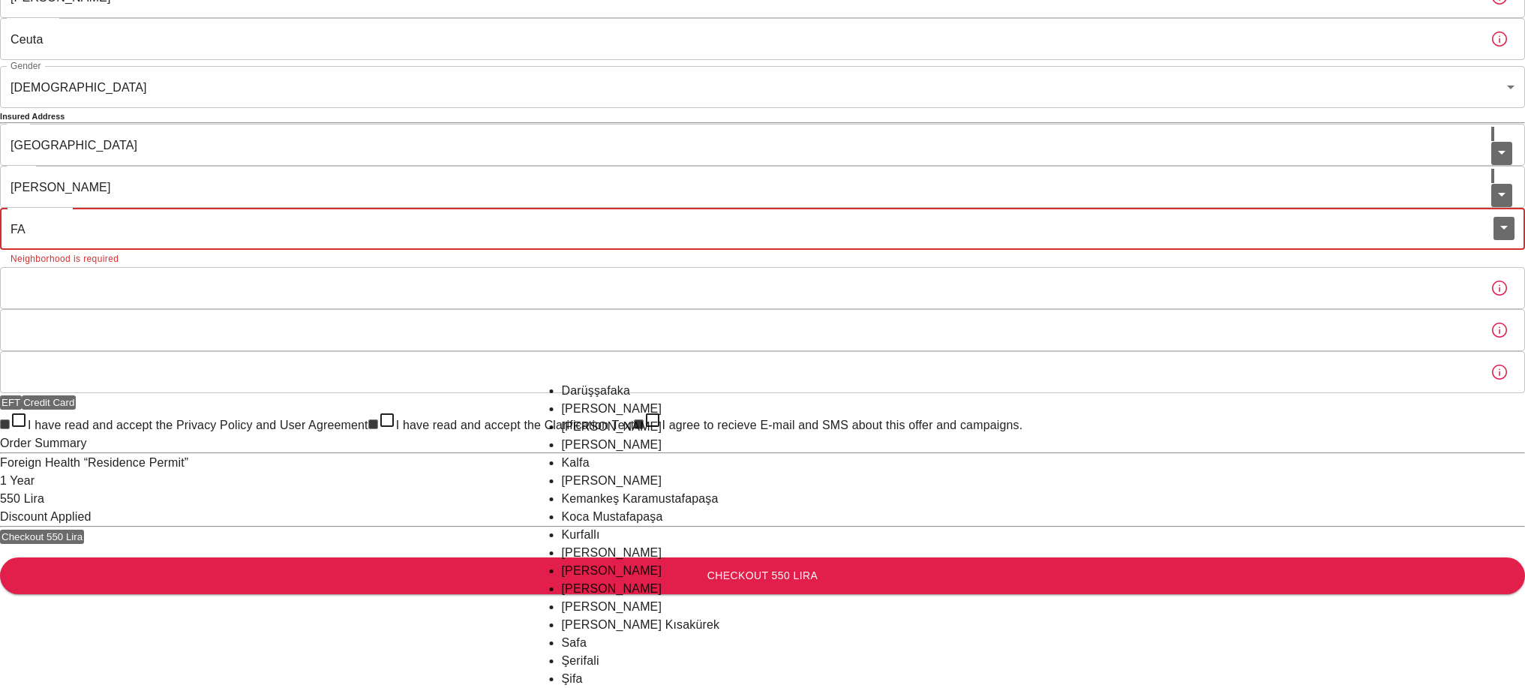
type input "F"
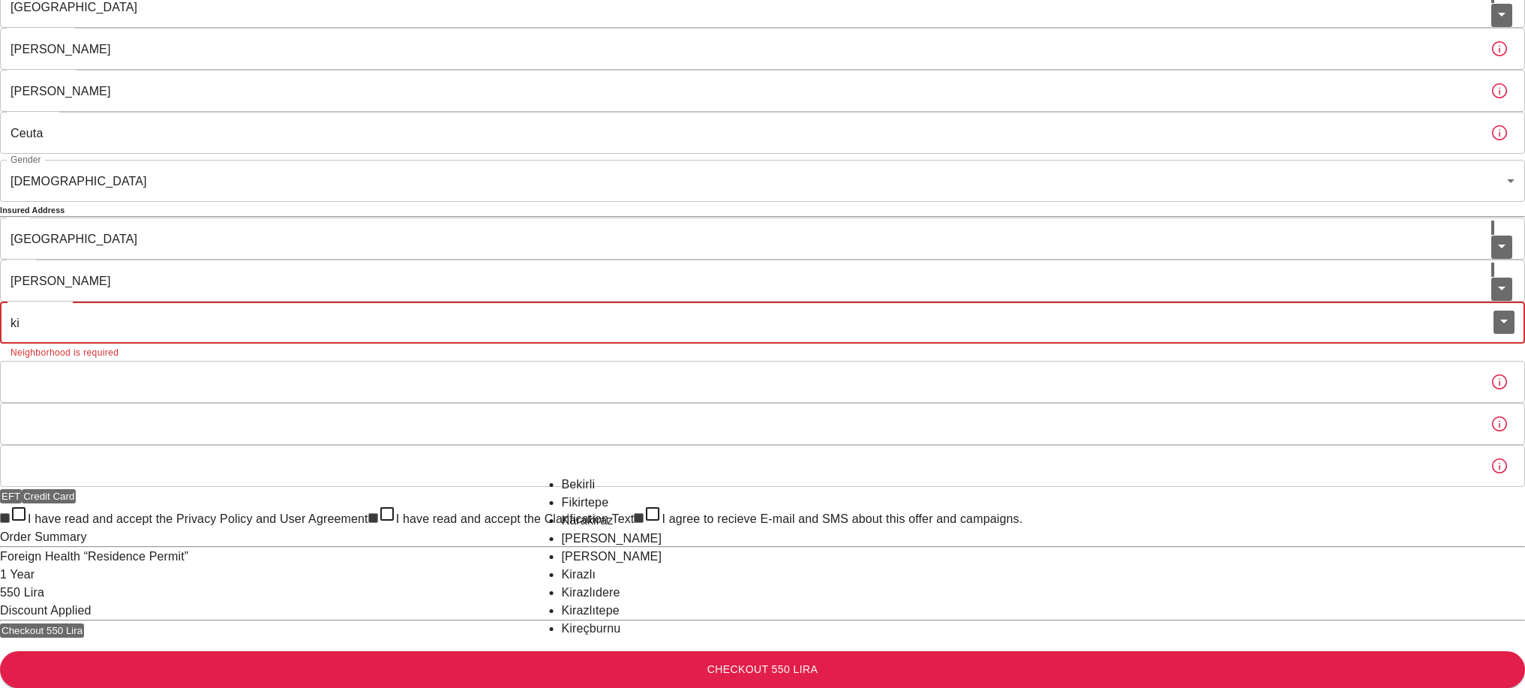
type input "k"
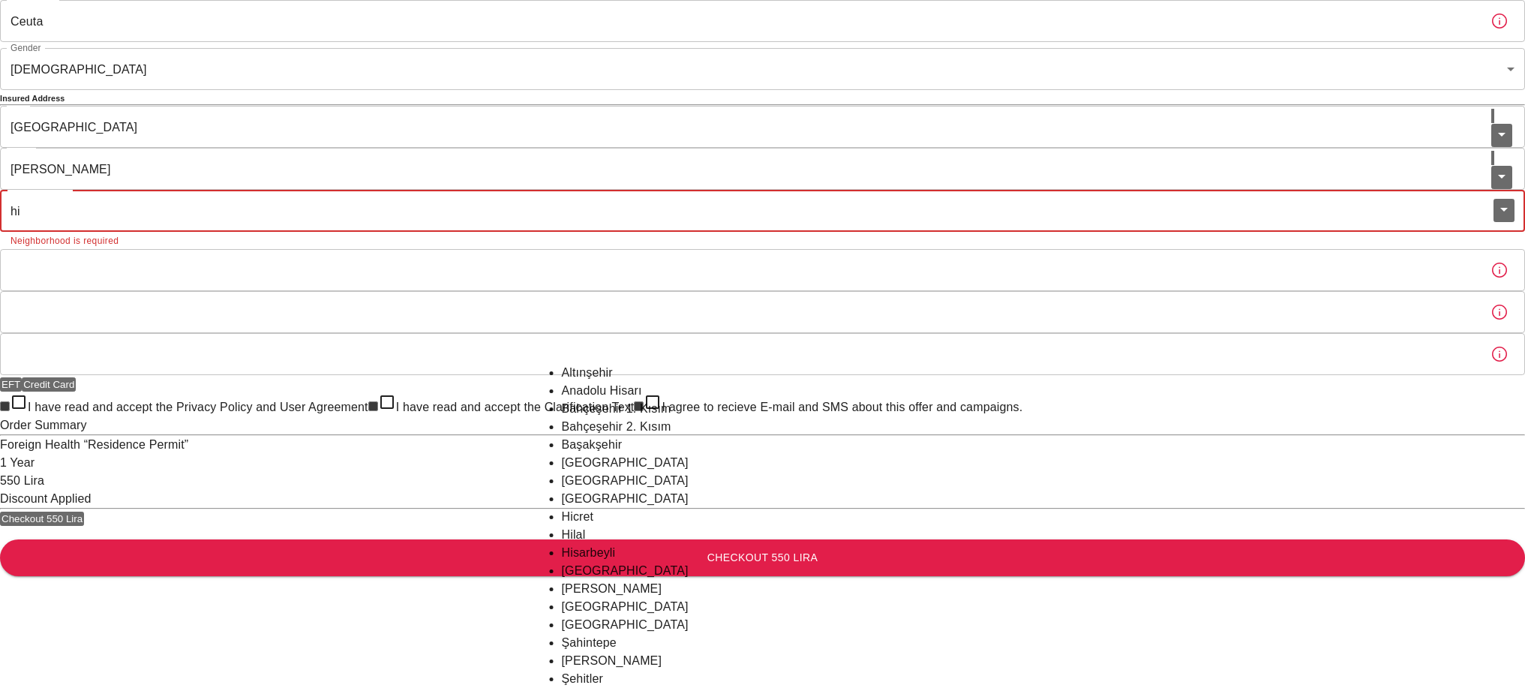
type input "h"
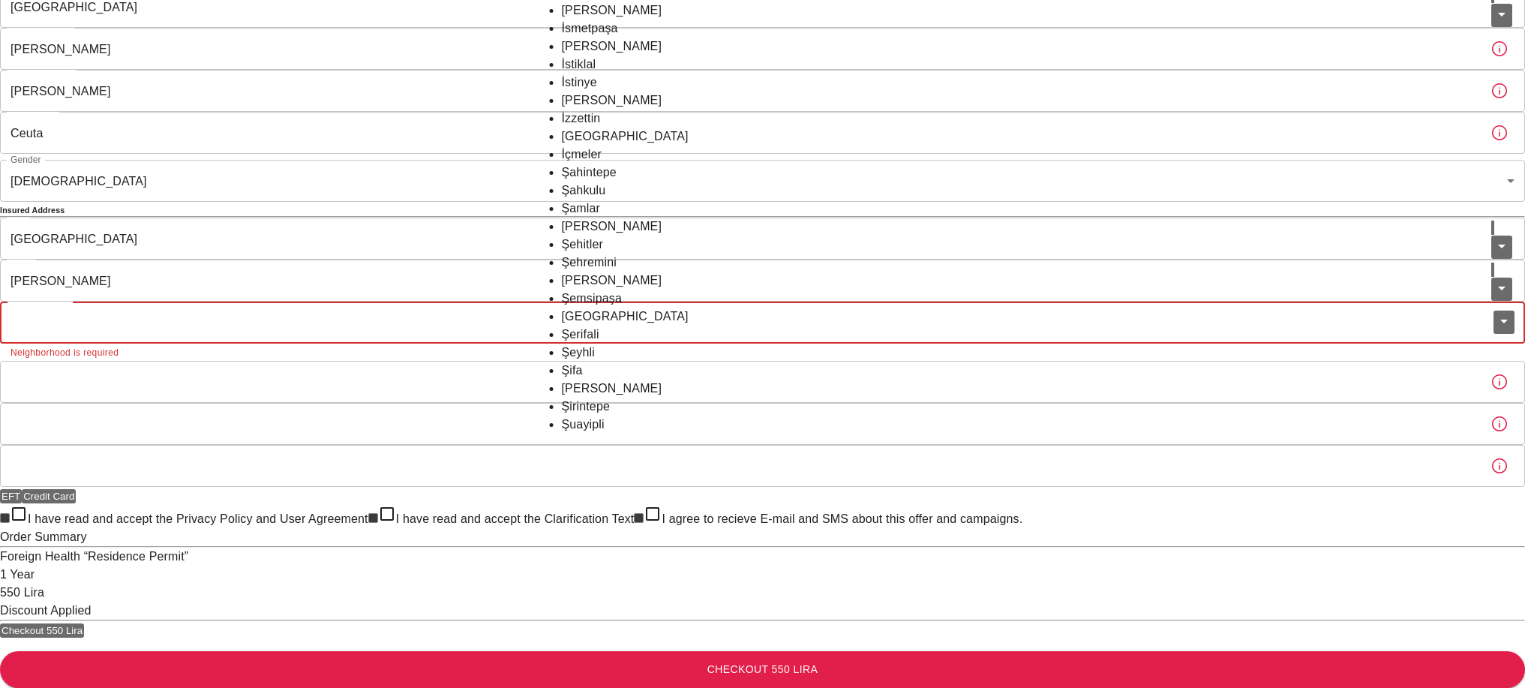
scroll to position [47, 0]
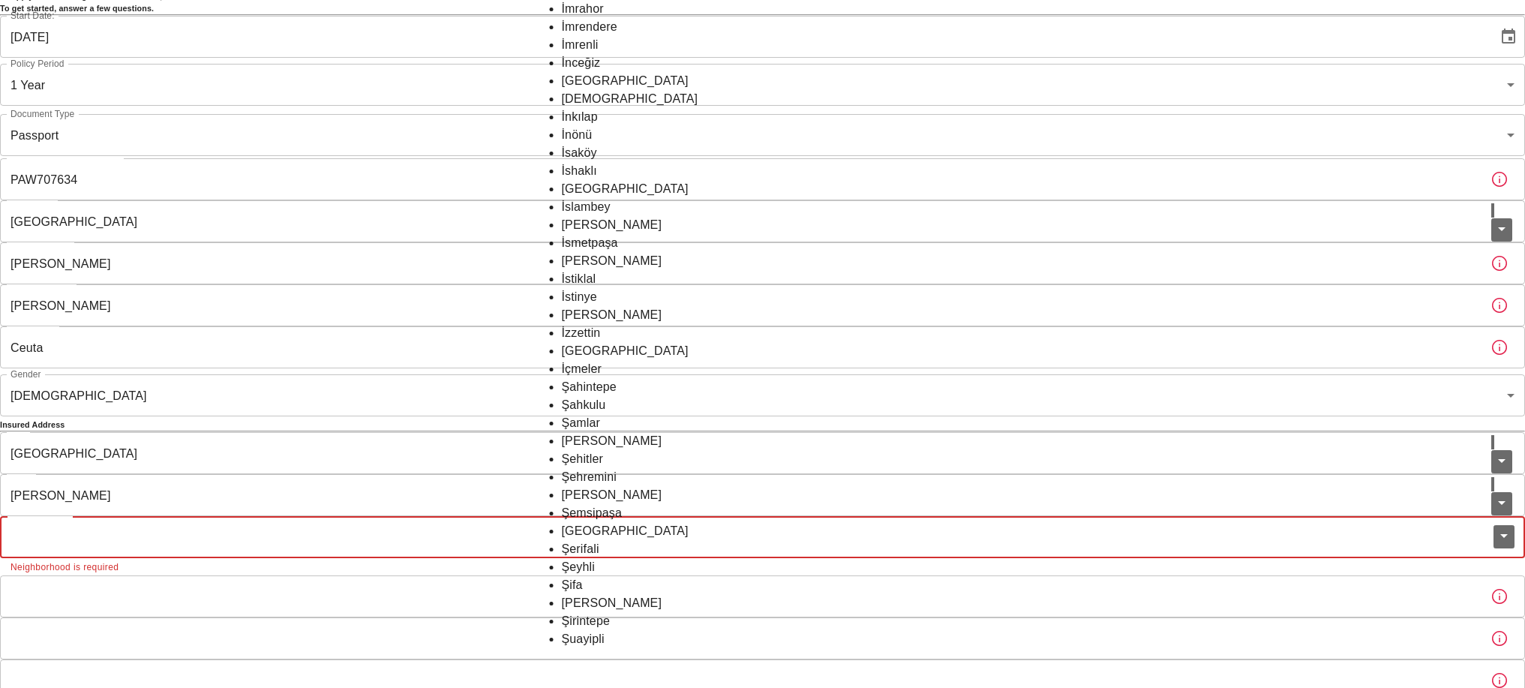
click at [492, 272] on div "To apply for the foreign health insurance, let's double-check a few details. To…" at bounding box center [762, 428] width 1525 height 950
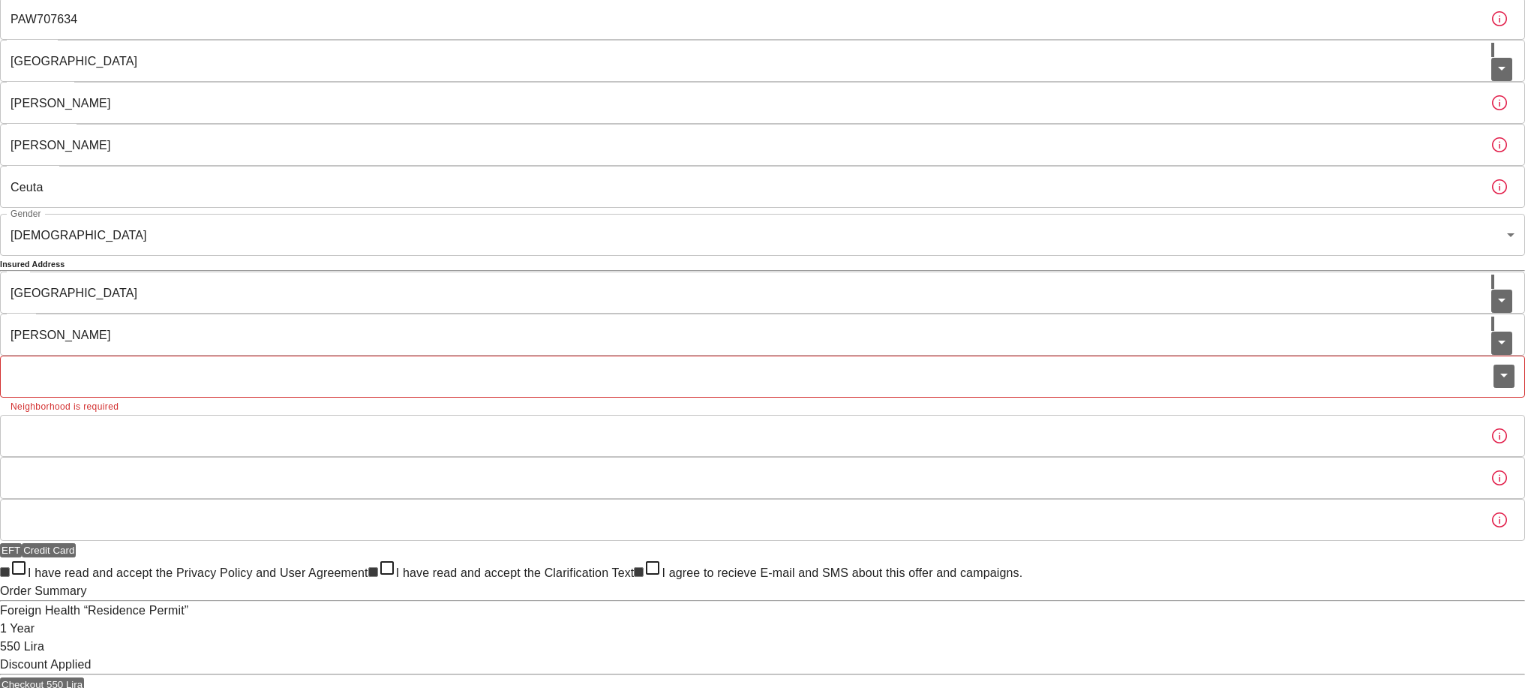
scroll to position [238, 0]
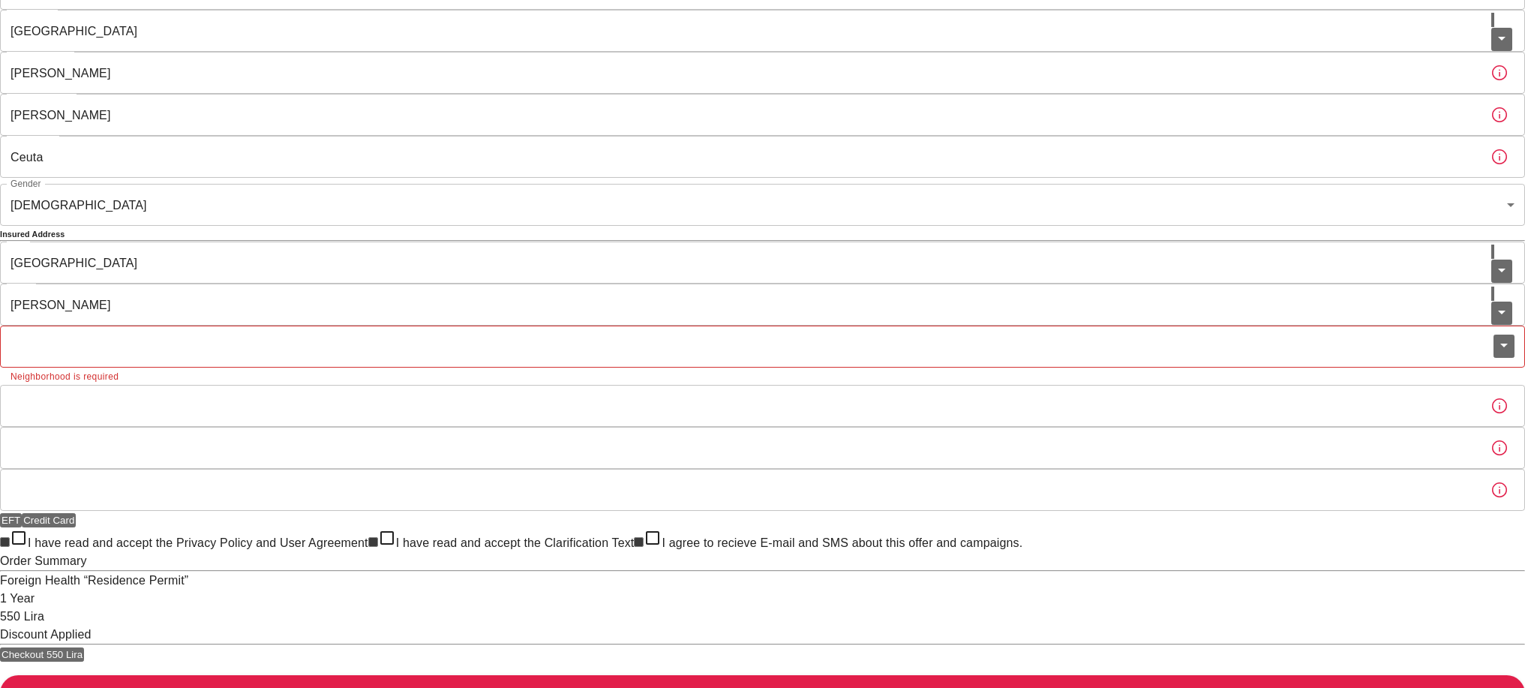
click at [637, 326] on div "Fatih Town" at bounding box center [762, 305] width 1525 height 42
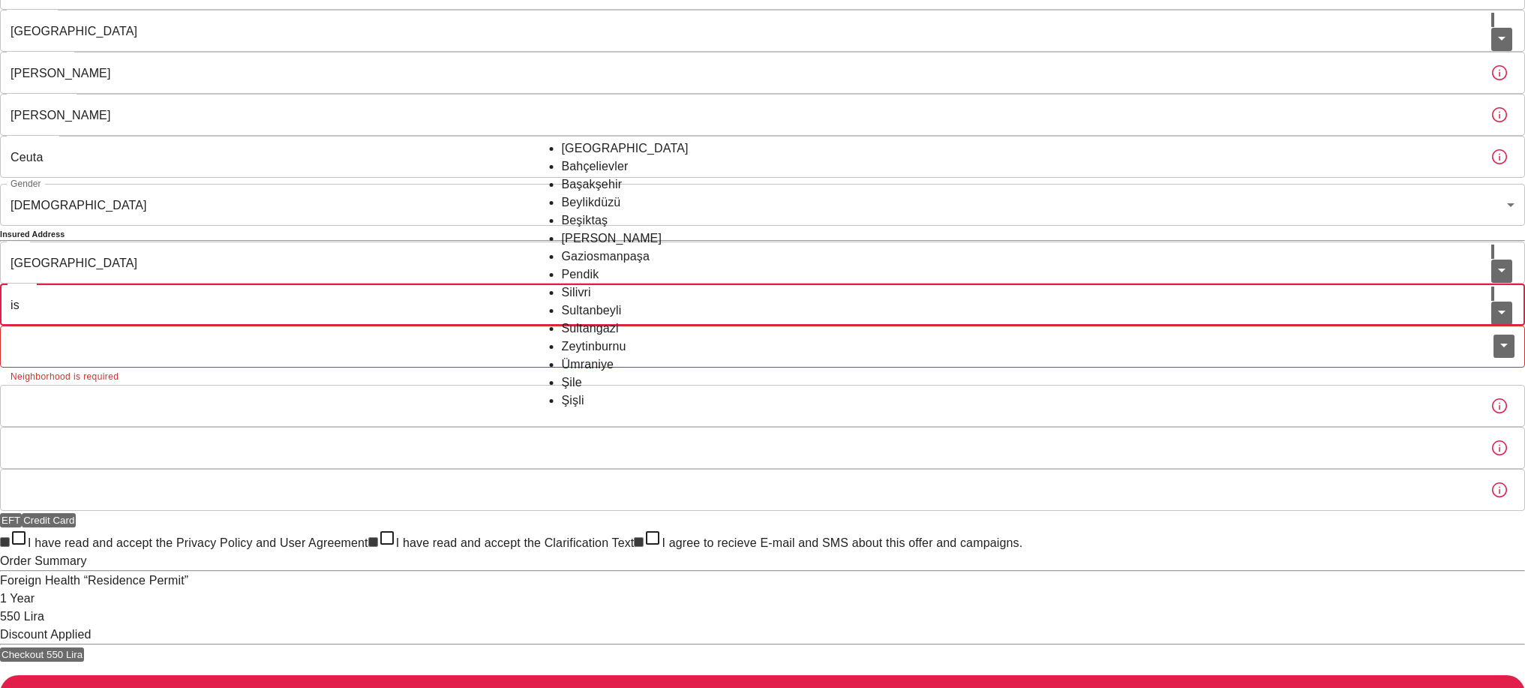
scroll to position [0, 0]
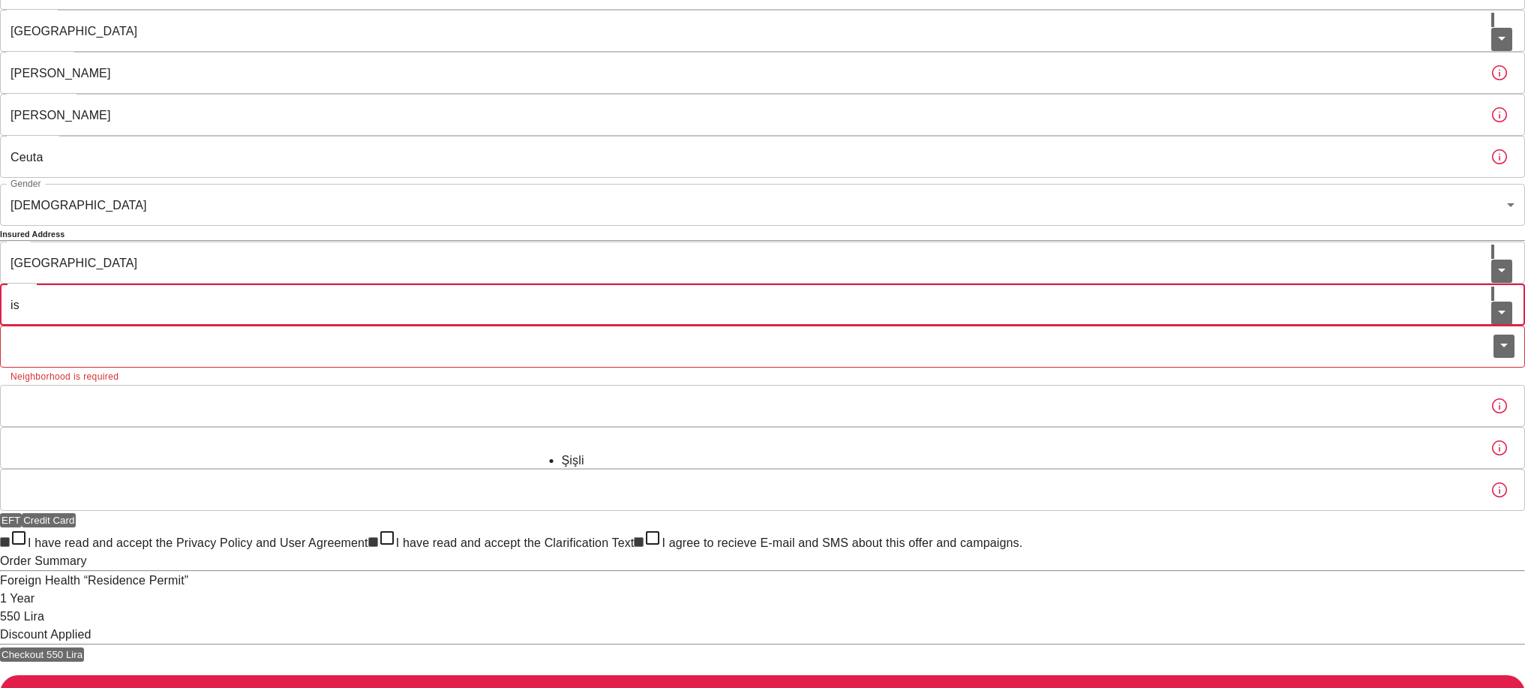
type input "i"
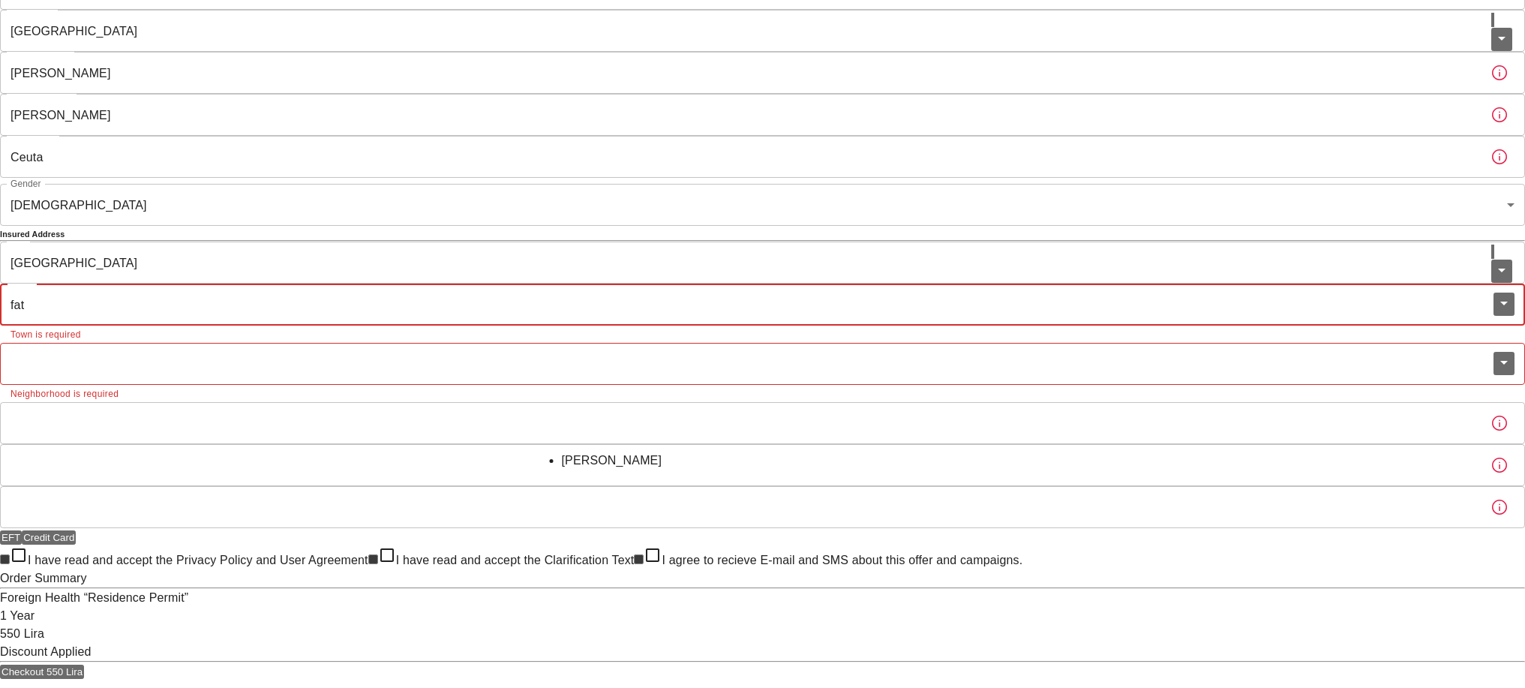
click at [588, 470] on li "[PERSON_NAME]" at bounding box center [763, 461] width 402 height 18
type input "[PERSON_NAME]"
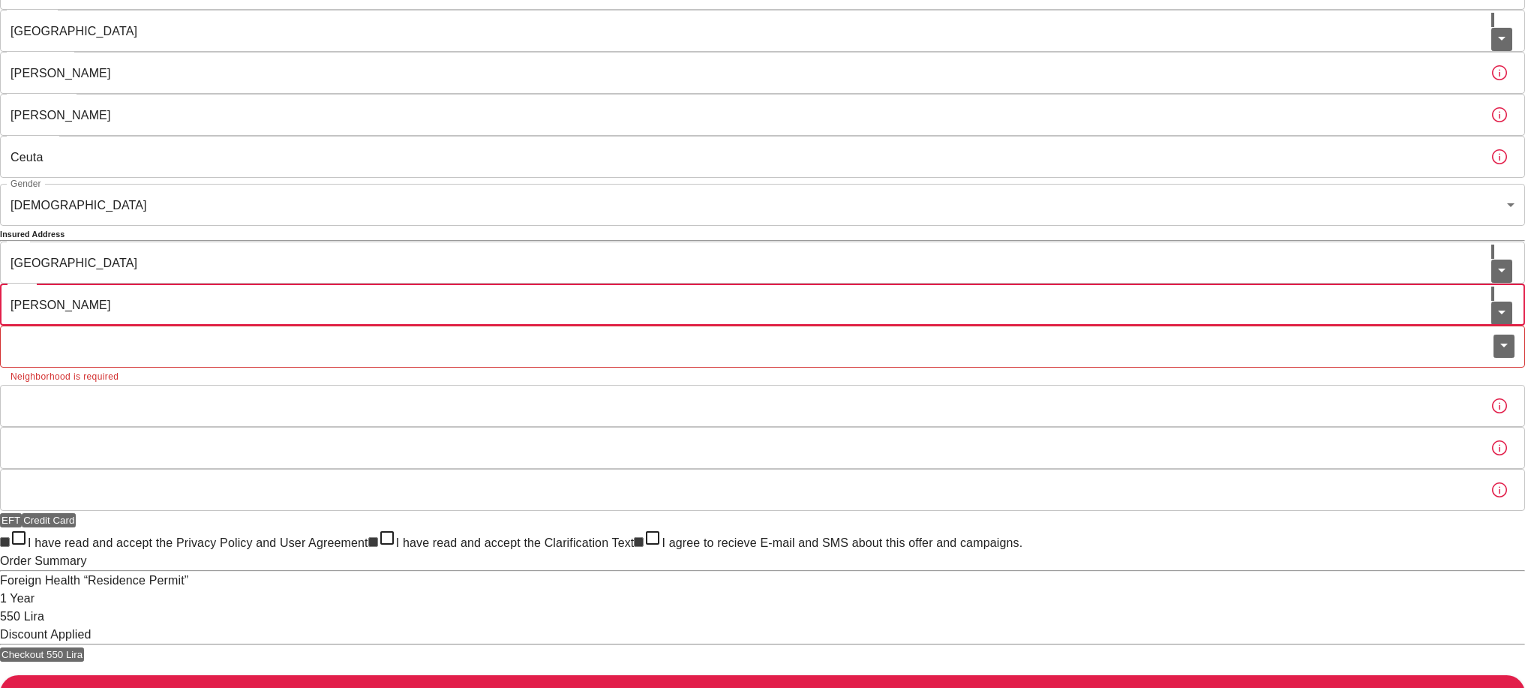
click at [677, 368] on input "Neighborhood" at bounding box center [747, 347] width 1494 height 42
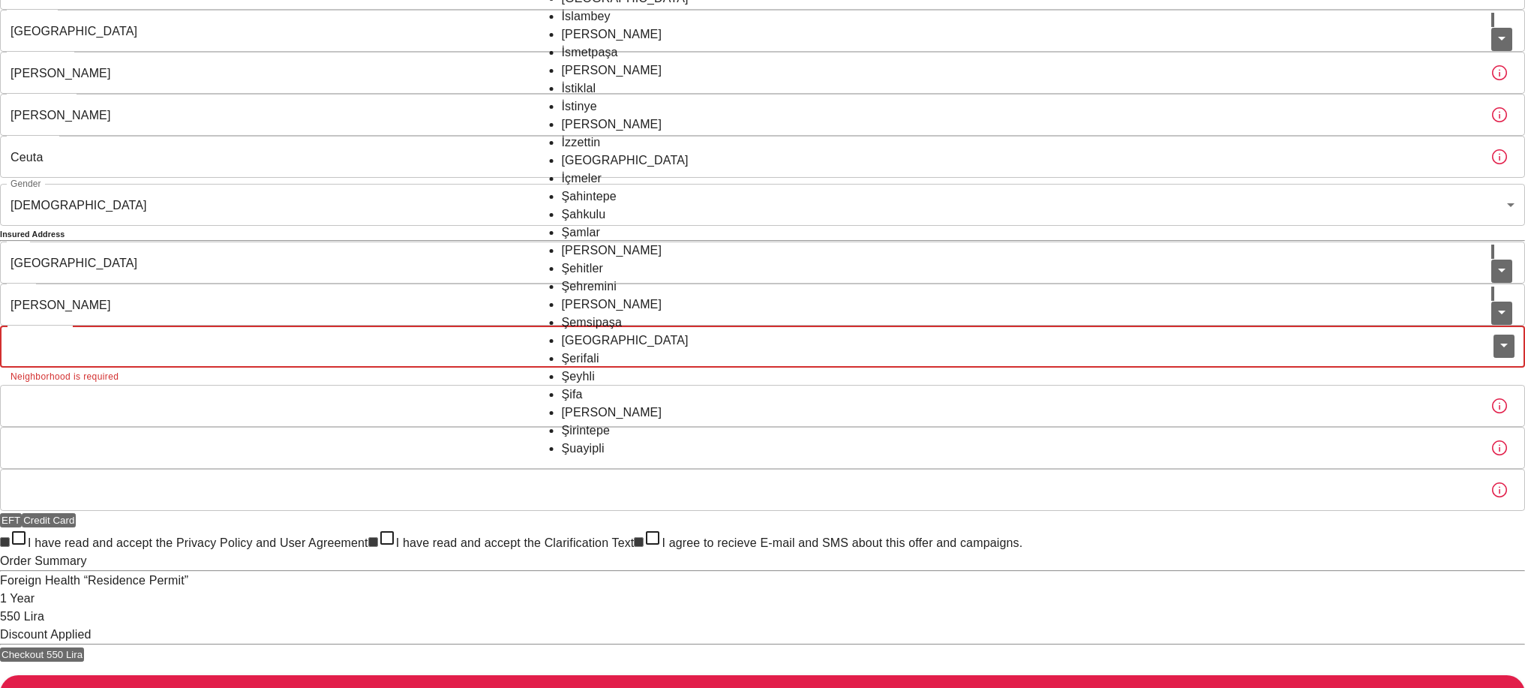
scroll to position [505, 0]
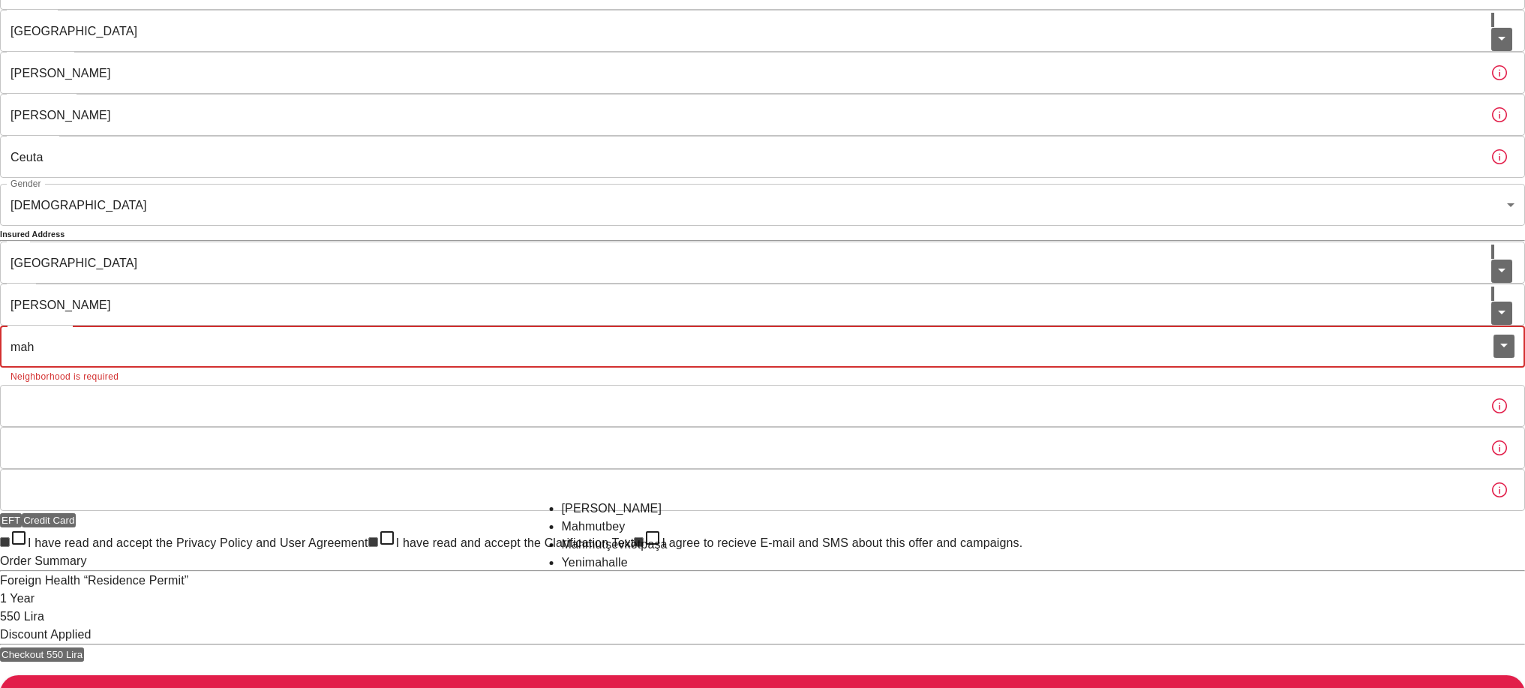
type input "mah"
click at [596, 368] on input "Neighborhood" at bounding box center [747, 347] width 1494 height 42
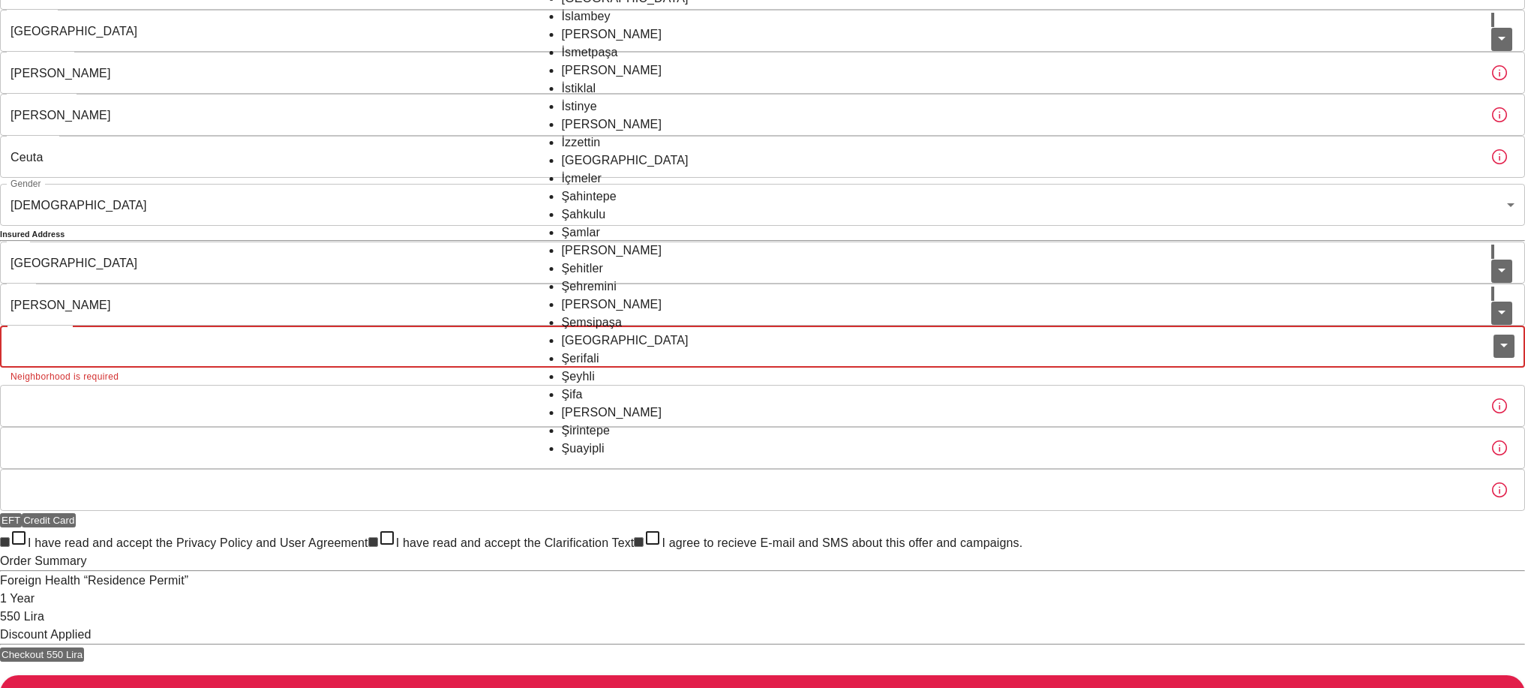
scroll to position [762, 0]
type input "d"
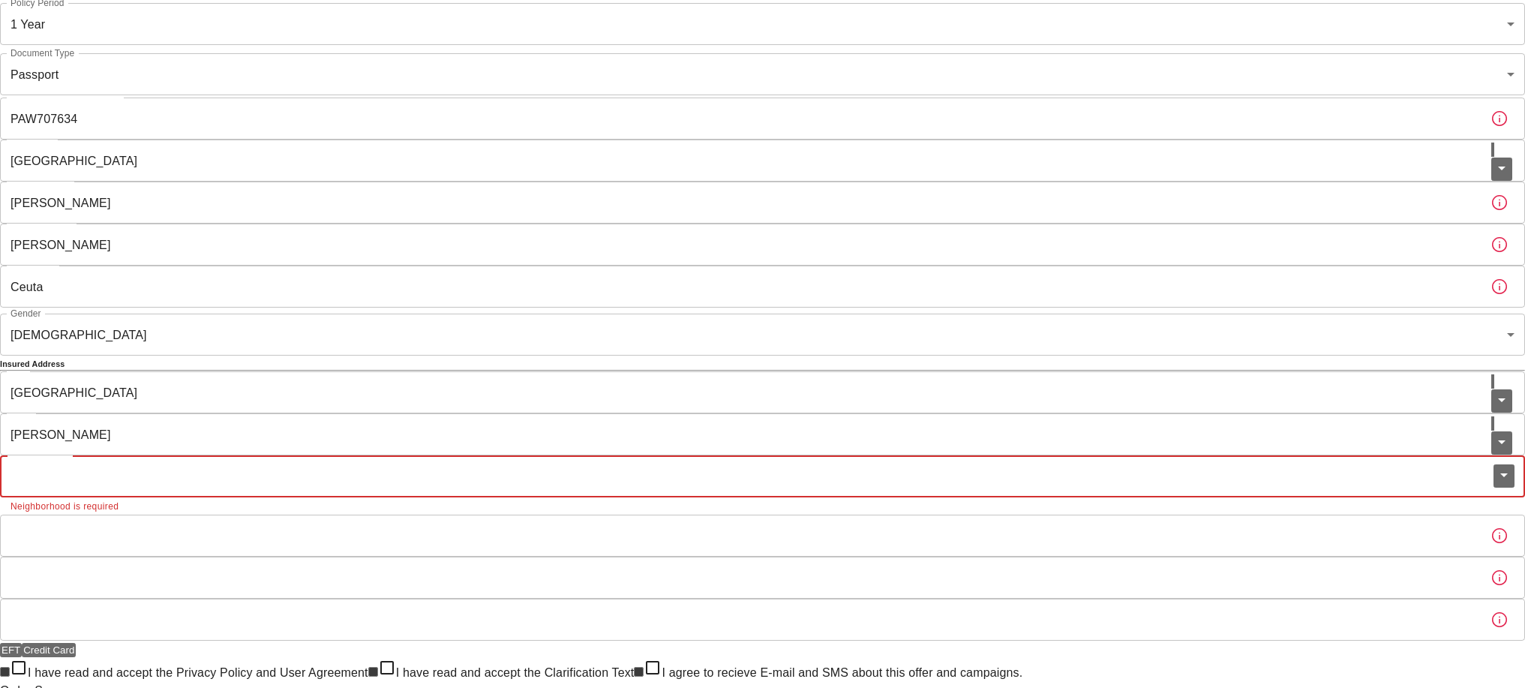
scroll to position [108, 0]
click at [667, 497] on input "Neighborhood" at bounding box center [747, 476] width 1494 height 42
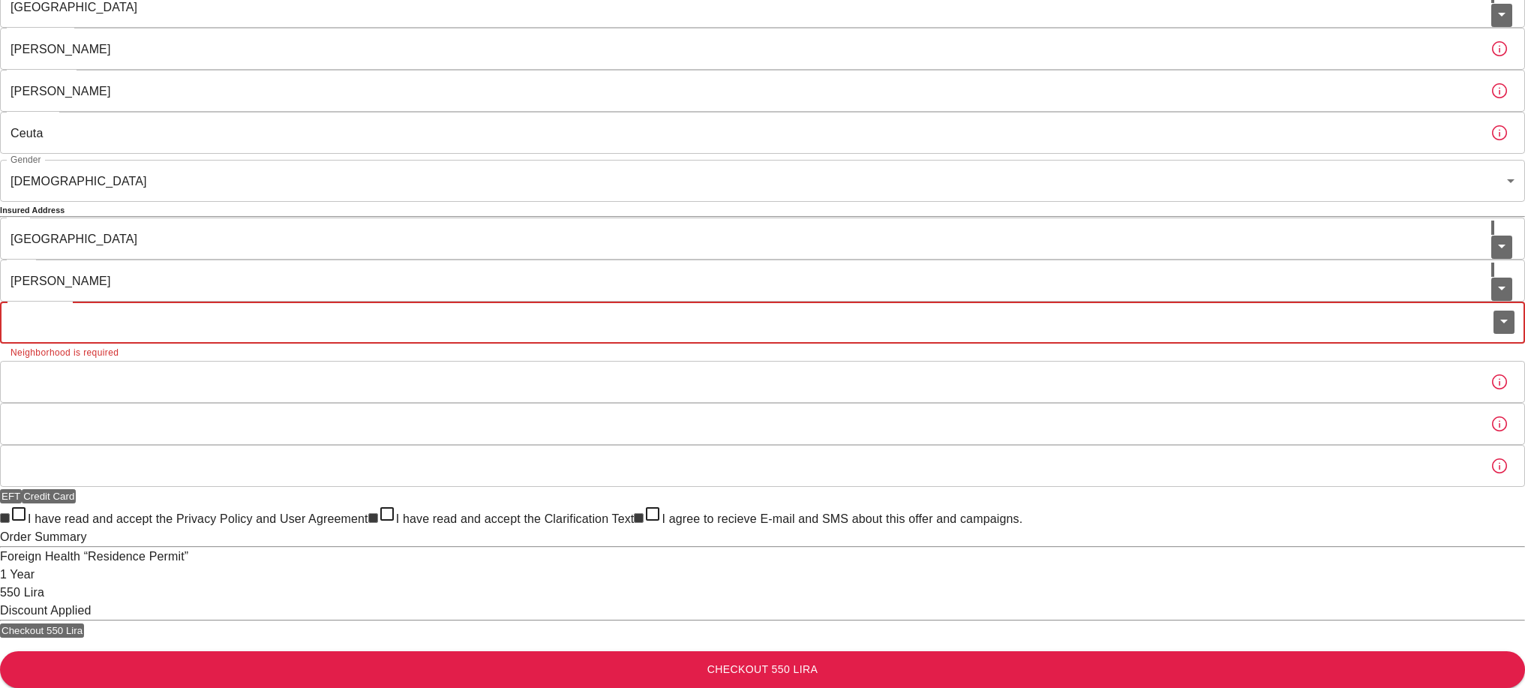
scroll to position [304, 0]
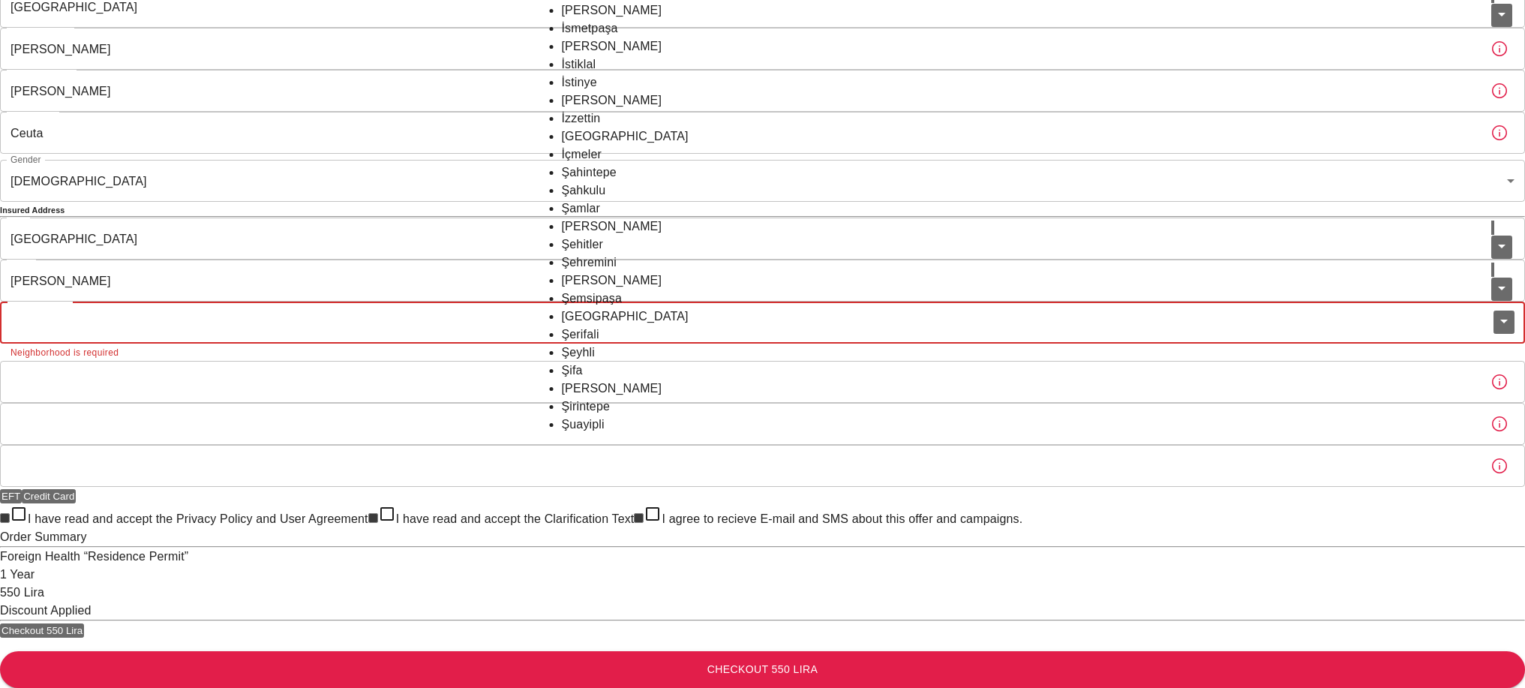
click at [639, 344] on input "Neighborhood" at bounding box center [747, 323] width 1494 height 42
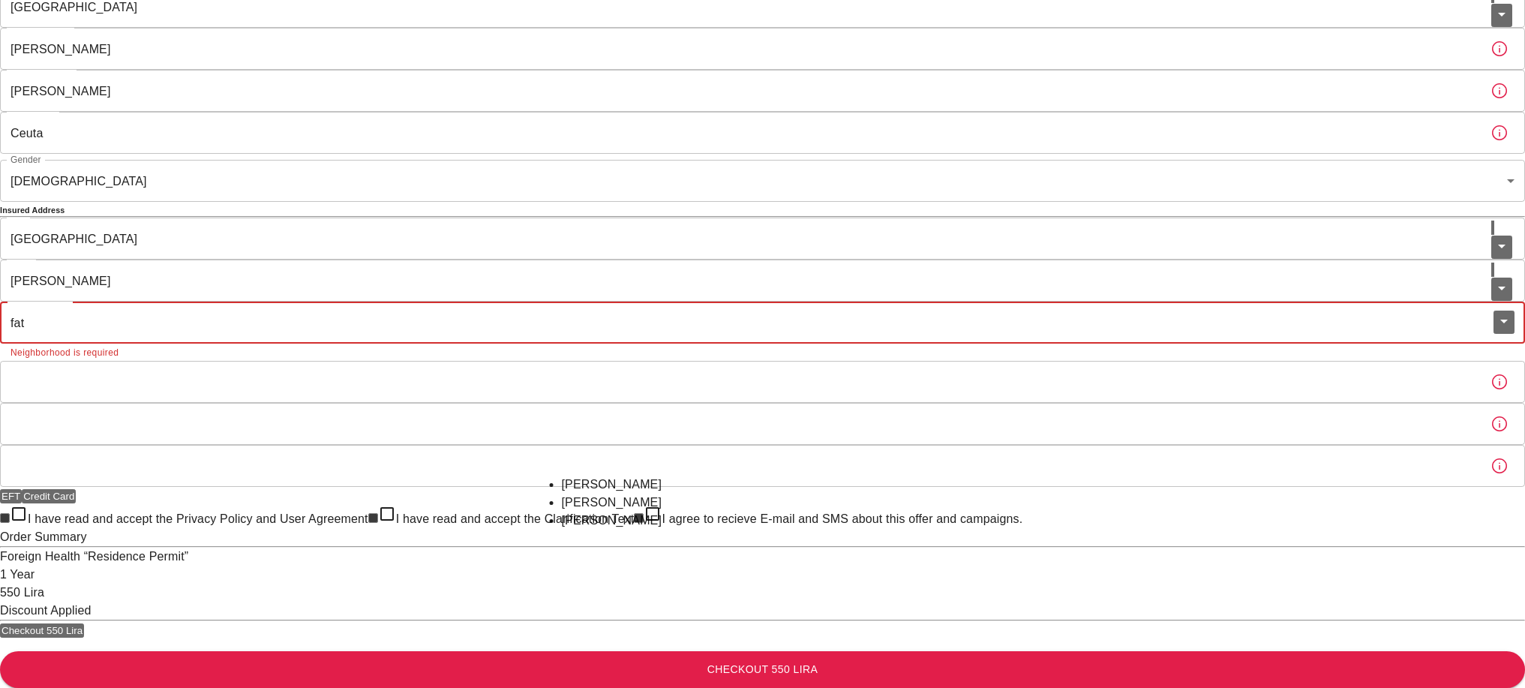
click at [596, 476] on li "[PERSON_NAME]" at bounding box center [763, 485] width 402 height 18
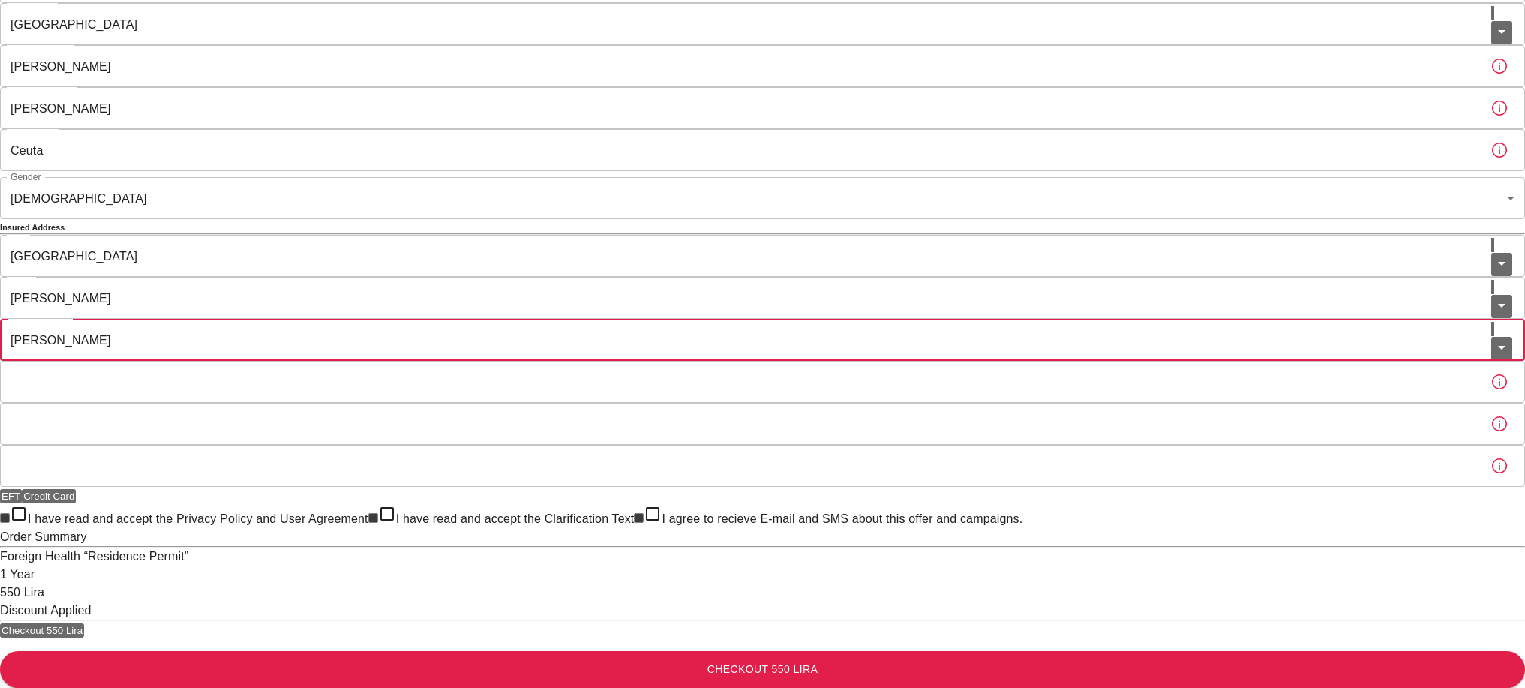
type input "[PERSON_NAME]"
click at [628, 361] on input "Street" at bounding box center [739, 382] width 1479 height 42
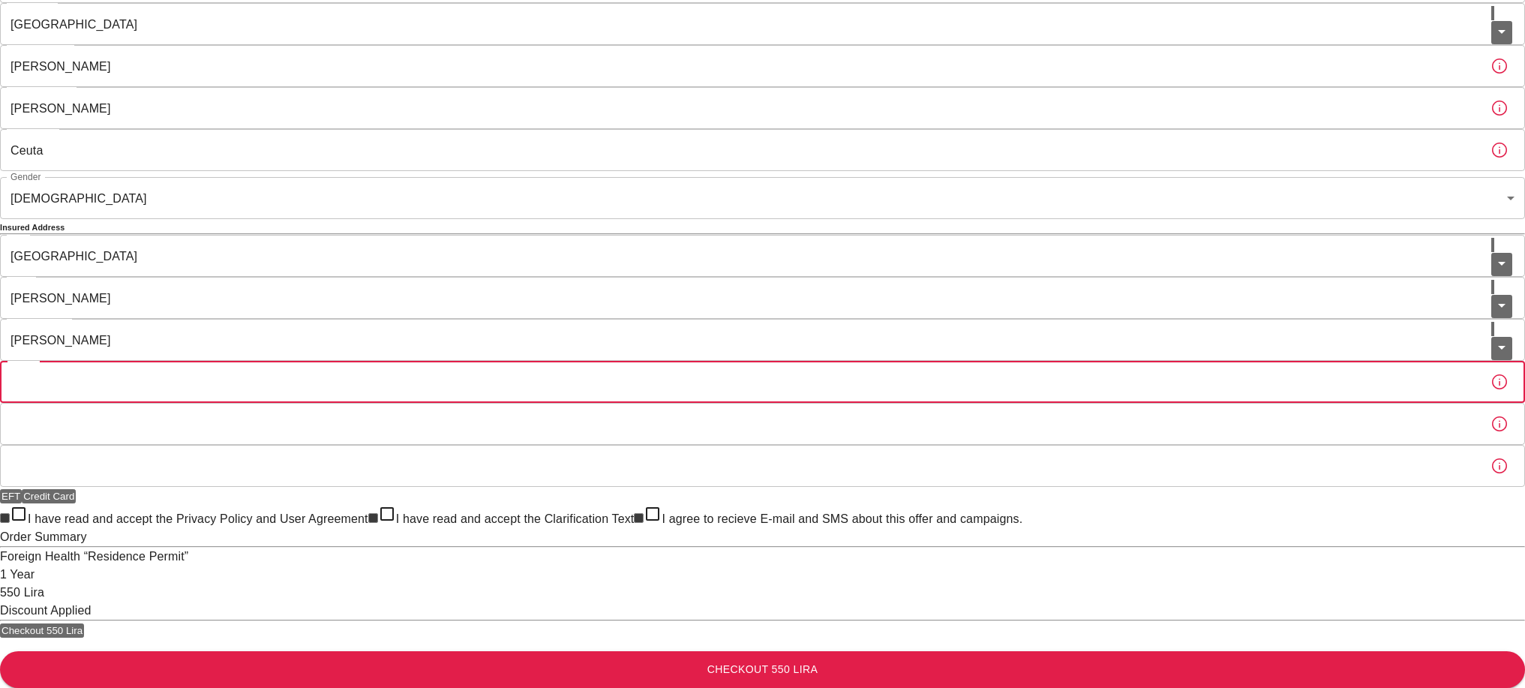
paste input "[PERSON_NAME] Sk"
type input "[PERSON_NAME] Sk"
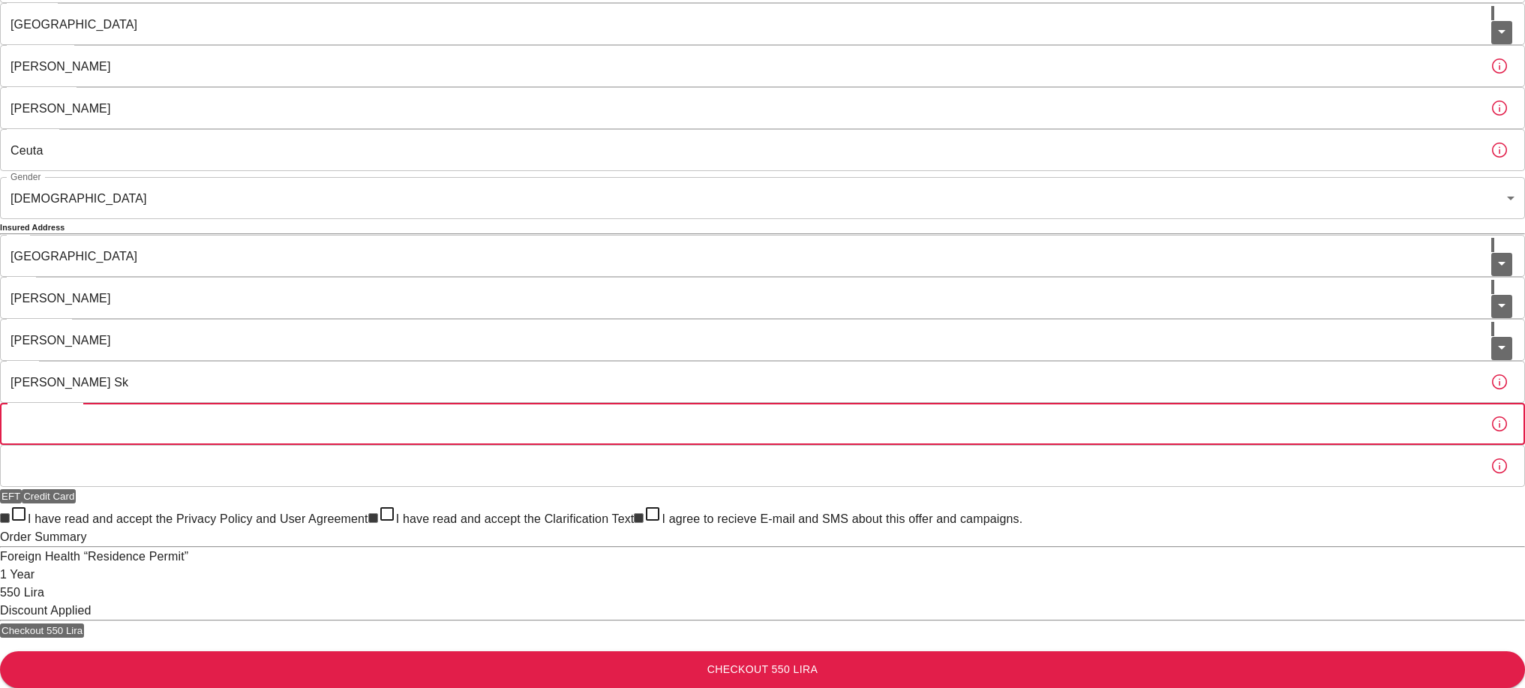
click at [692, 403] on input "Building Number" at bounding box center [739, 424] width 1479 height 42
click at [84, 623] on button "Checkout 550 Lira" at bounding box center [42, 630] width 84 height 14
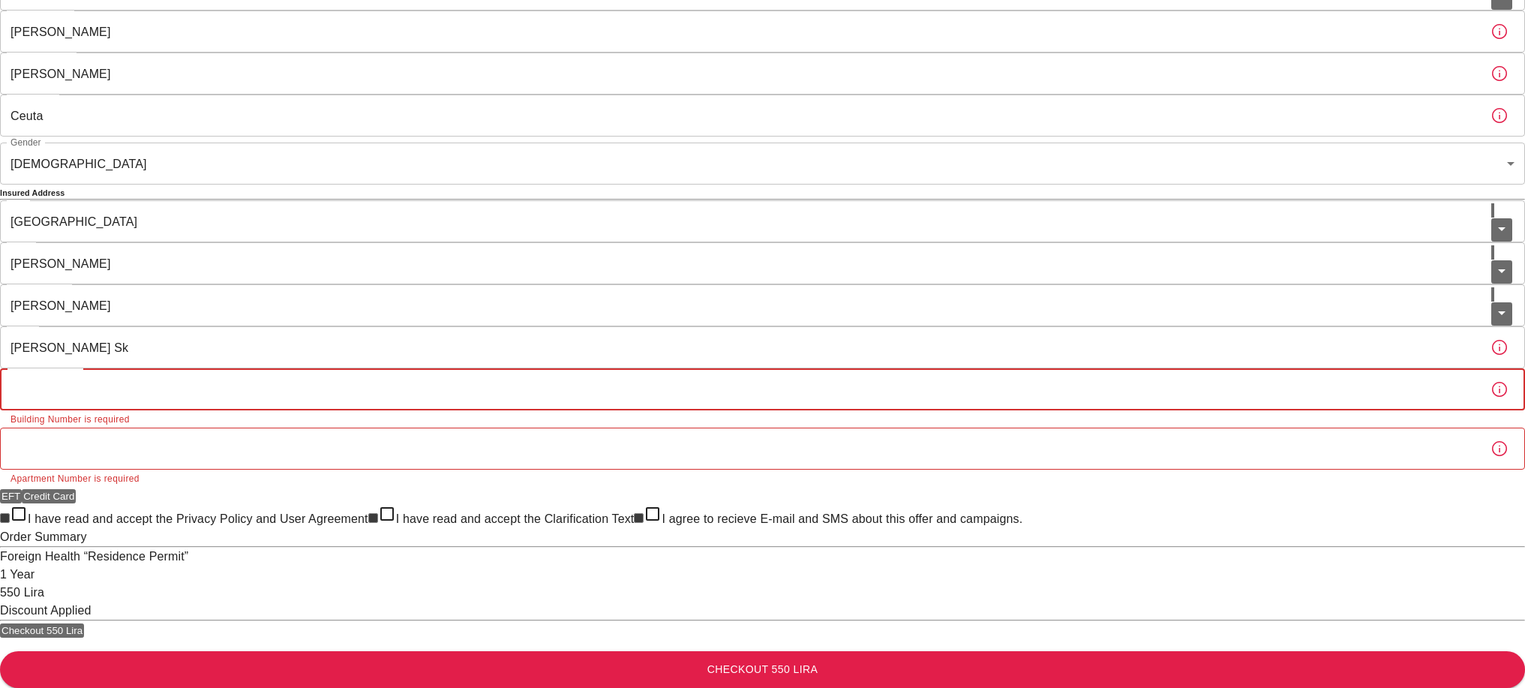
scroll to position [368, 0]
